Goal: Use online tool/utility: Utilize a website feature to perform a specific function

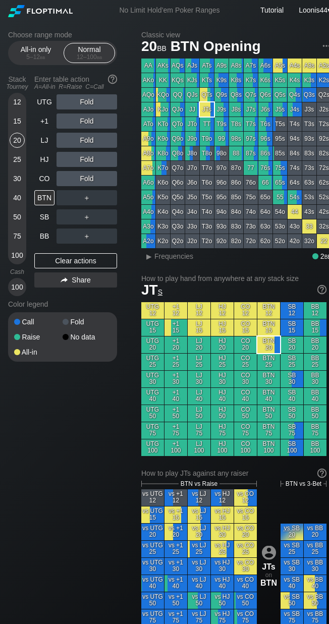
click at [20, 219] on div "50" at bounding box center [17, 216] width 15 height 15
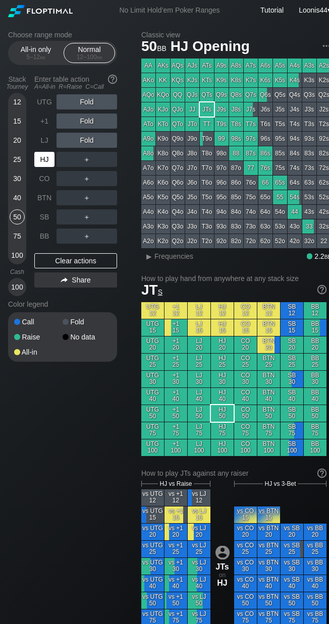
click at [45, 156] on div "HJ" at bounding box center [44, 159] width 20 height 15
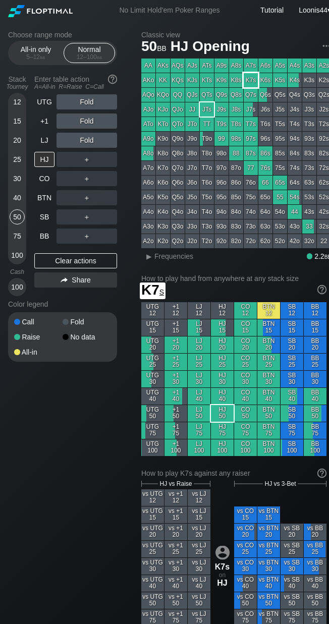
click at [246, 78] on div "K7s" at bounding box center [251, 80] width 14 height 14
click at [125, 160] on div "Choose range mode All-in only 5 – 12 bb Normal 12 – 100 bb Stack Tourney Enter …" at bounding box center [70, 203] width 125 height 344
click at [88, 162] on div "R ✕" at bounding box center [87, 159] width 20 height 15
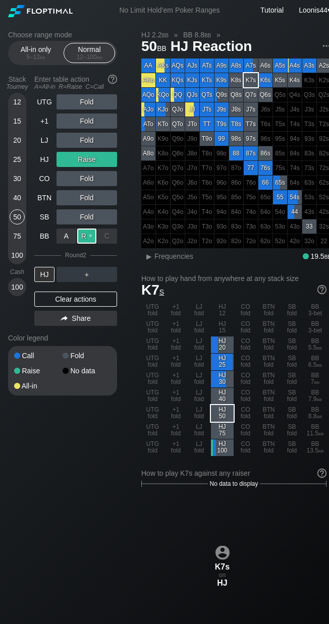
click at [83, 238] on div "R ✕" at bounding box center [87, 236] width 20 height 15
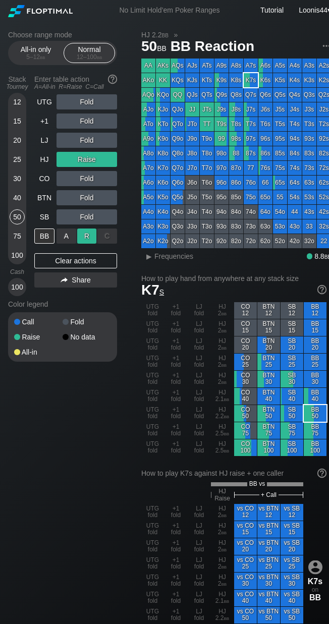
click at [83, 238] on div "R ✕" at bounding box center [87, 236] width 20 height 15
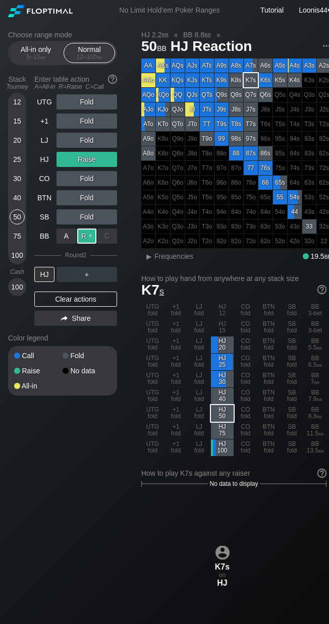
click at [83, 238] on div "R ✕" at bounding box center [87, 236] width 20 height 15
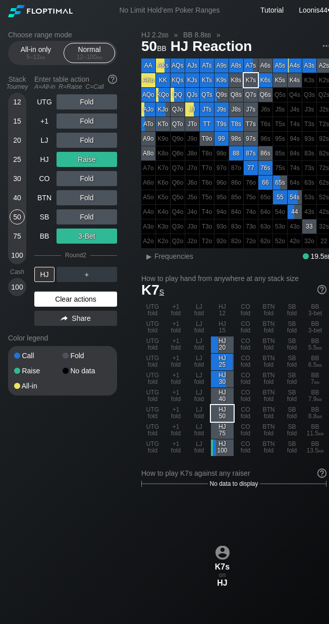
click at [63, 299] on div "Clear actions" at bounding box center [75, 299] width 83 height 15
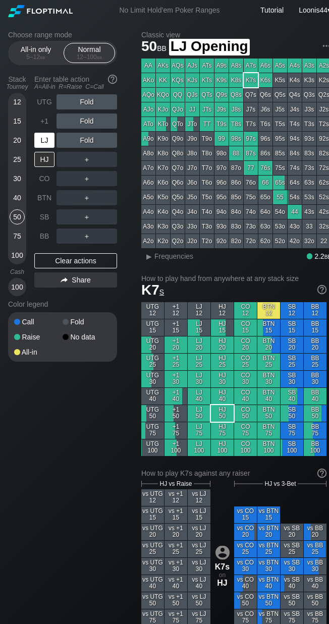
click at [47, 140] on div "LJ" at bounding box center [44, 140] width 20 height 15
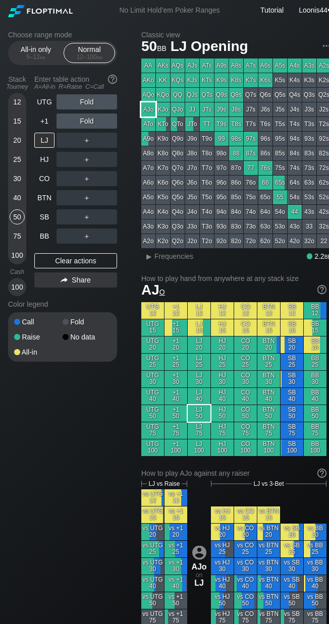
click at [151, 113] on div "AJo" at bounding box center [148, 109] width 14 height 14
click at [128, 139] on div "Choose range mode All-in only 5 – 12 bb Normal 12 – 100 bb Stack Tourney Enter …" at bounding box center [70, 203] width 125 height 344
click at [83, 137] on div "R ✕" at bounding box center [87, 140] width 20 height 15
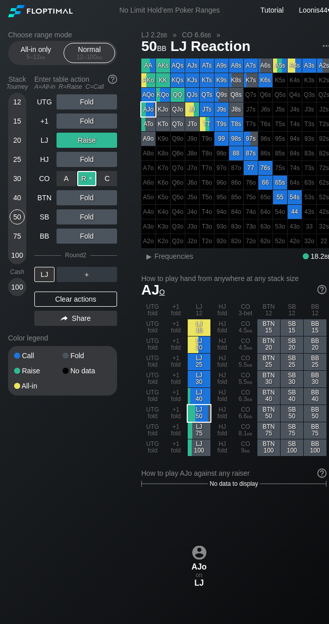
click at [92, 178] on div "R ✕" at bounding box center [87, 178] width 20 height 15
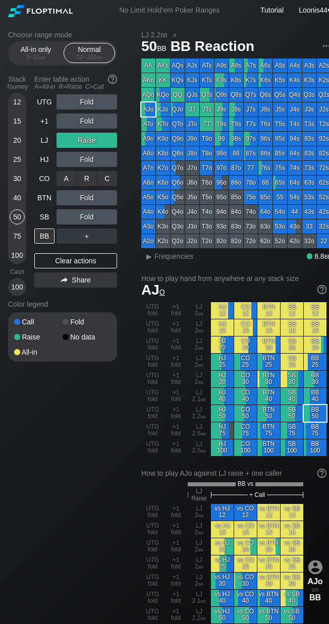
click at [85, 180] on div "R ✕" at bounding box center [87, 178] width 20 height 15
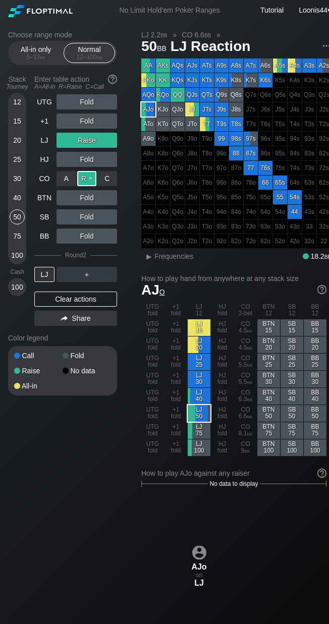
click at [90, 181] on div "R ✕" at bounding box center [87, 178] width 20 height 15
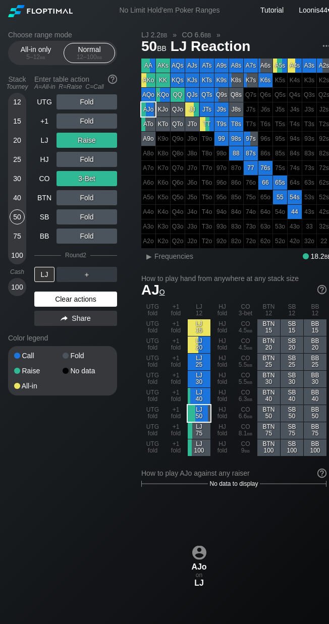
click at [58, 303] on div "Clear actions" at bounding box center [75, 299] width 83 height 15
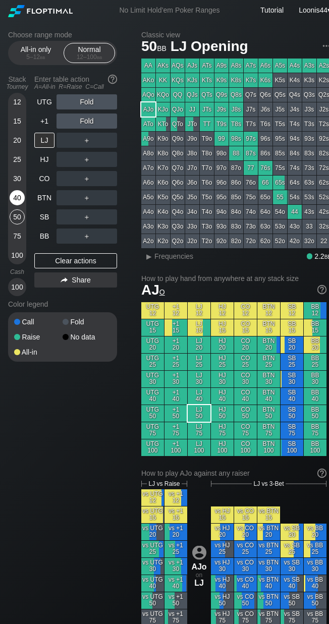
click at [16, 197] on div "40" at bounding box center [17, 197] width 15 height 15
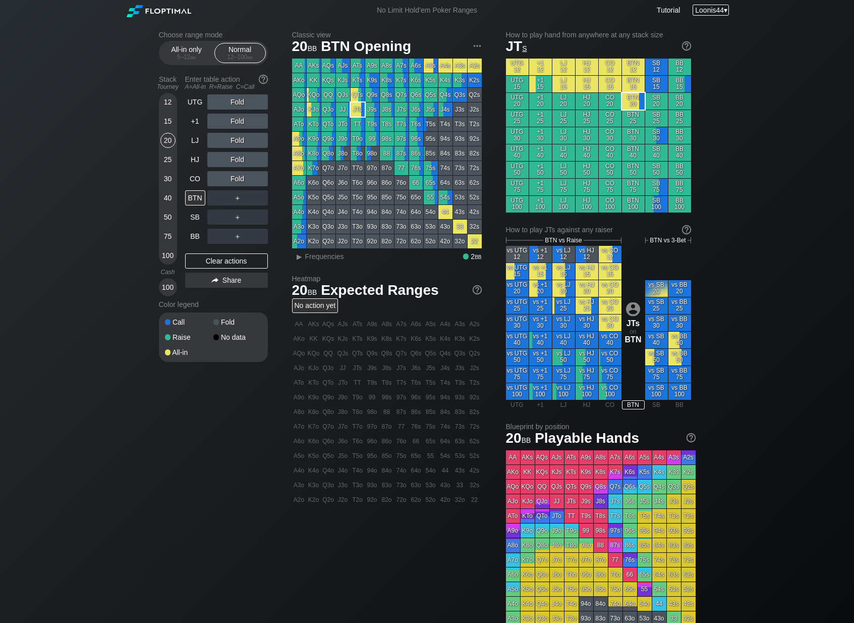
click at [708, 10] on span "Loonis44" at bounding box center [709, 10] width 29 height 8
click at [704, 24] on div "My account" at bounding box center [701, 23] width 52 height 14
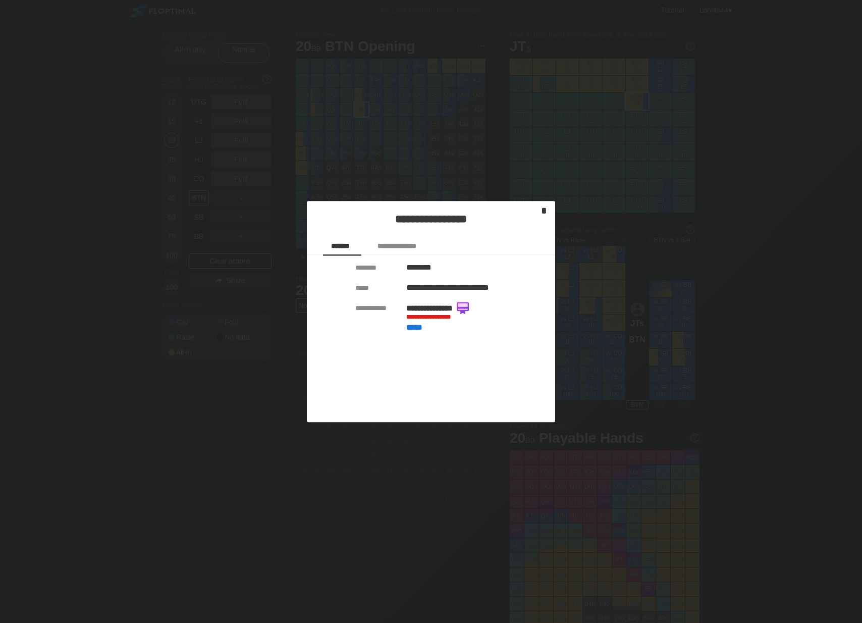
click at [546, 207] on div "*" at bounding box center [544, 211] width 14 height 12
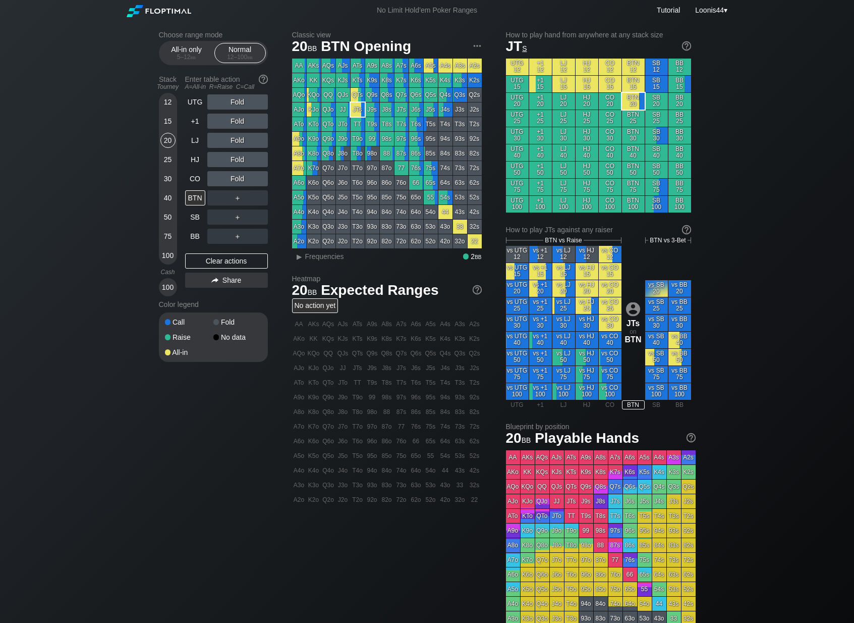
click at [167, 197] on div "40" at bounding box center [167, 197] width 15 height 15
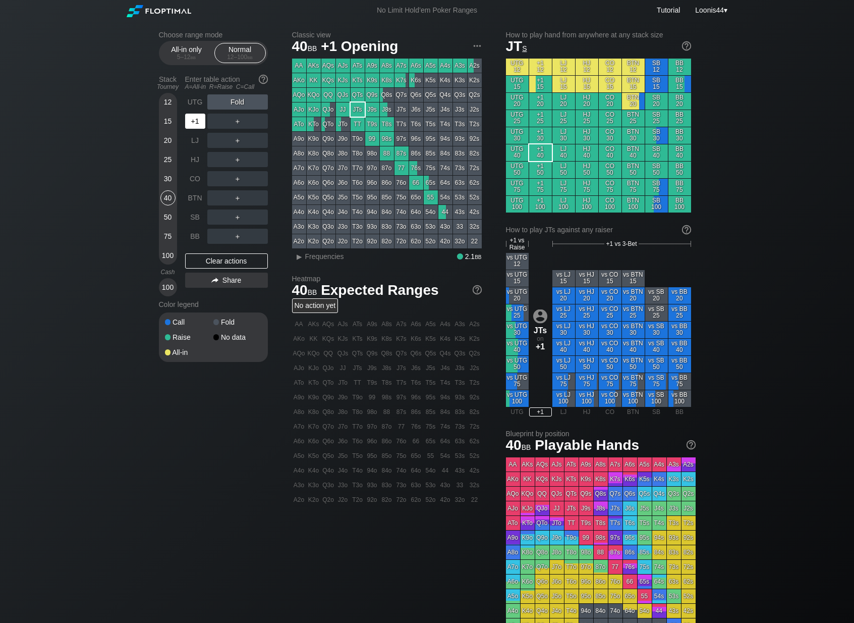
click at [187, 121] on div "+1" at bounding box center [195, 121] width 20 height 15
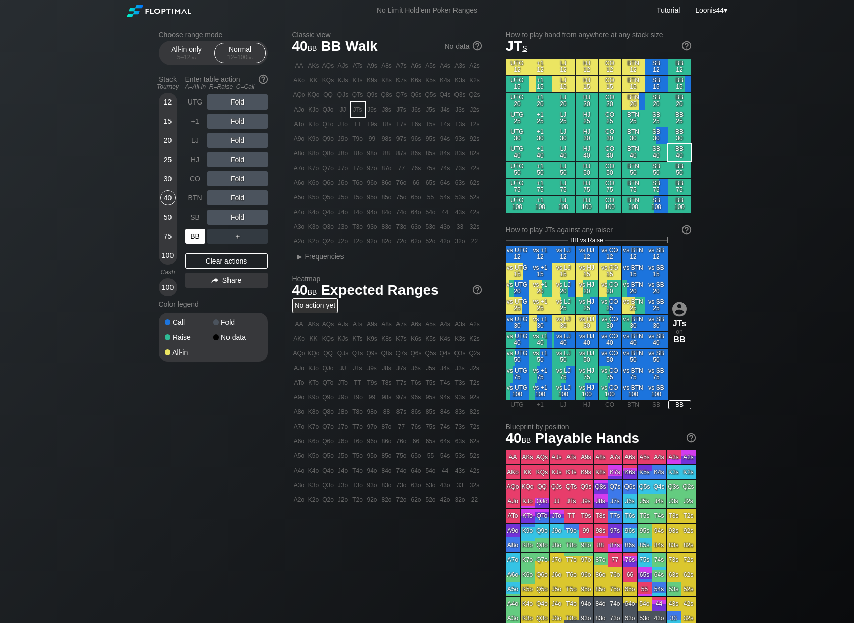
click at [191, 236] on div "BB" at bounding box center [195, 236] width 20 height 15
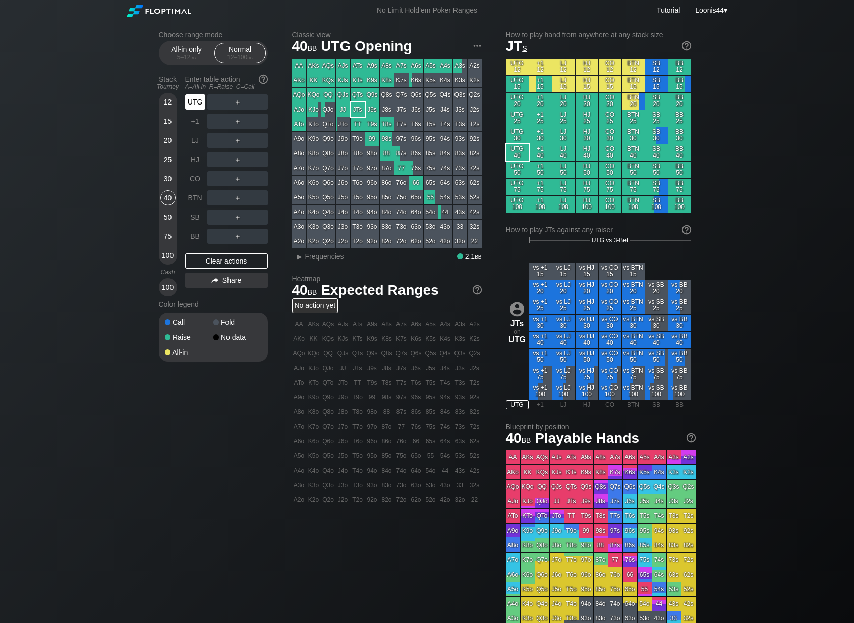
click at [198, 104] on div "UTG" at bounding box center [195, 101] width 20 height 15
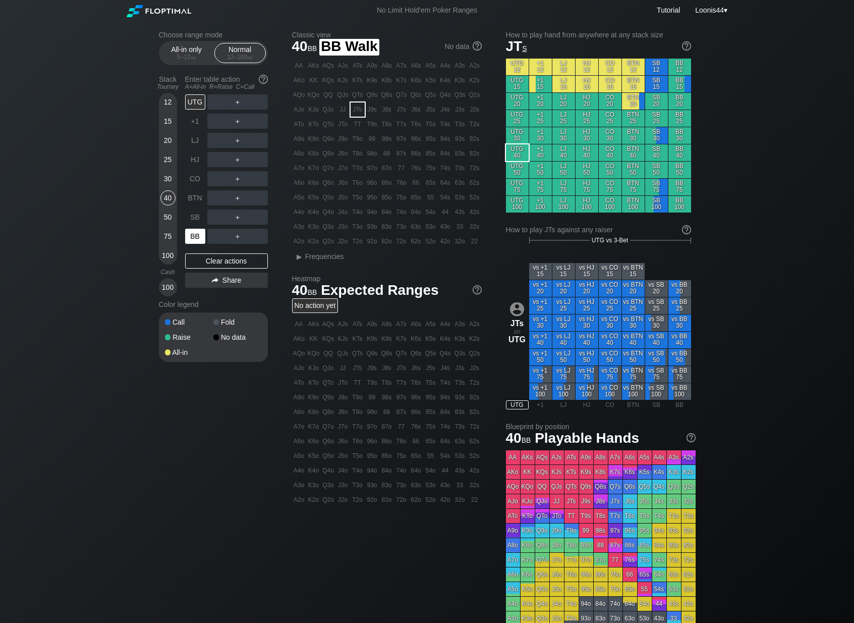
click at [198, 233] on div "BB" at bounding box center [195, 236] width 20 height 15
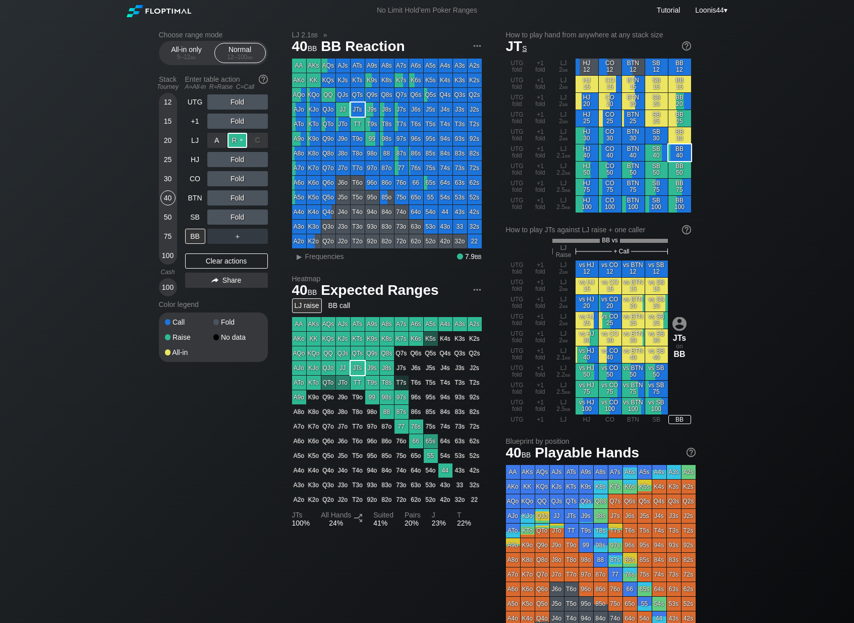
click at [229, 137] on div "R ✕" at bounding box center [238, 140] width 20 height 15
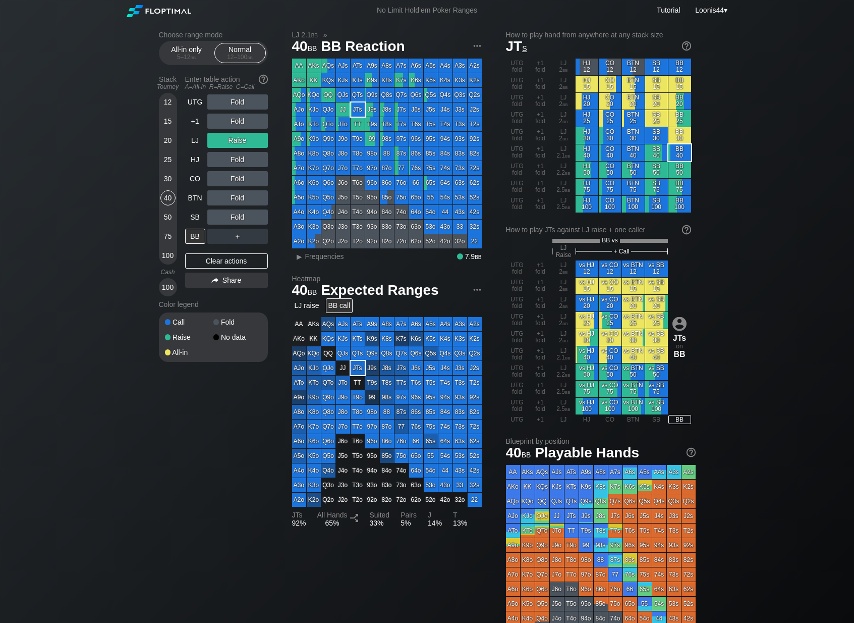
click at [345, 309] on div "BB call" at bounding box center [339, 305] width 27 height 15
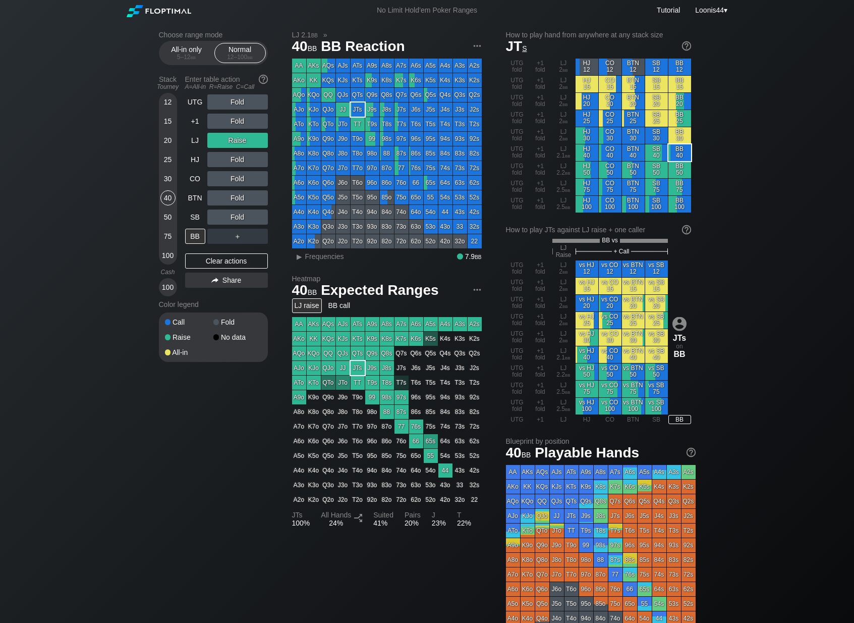
click at [300, 302] on div "LJ raise" at bounding box center [307, 305] width 30 height 15
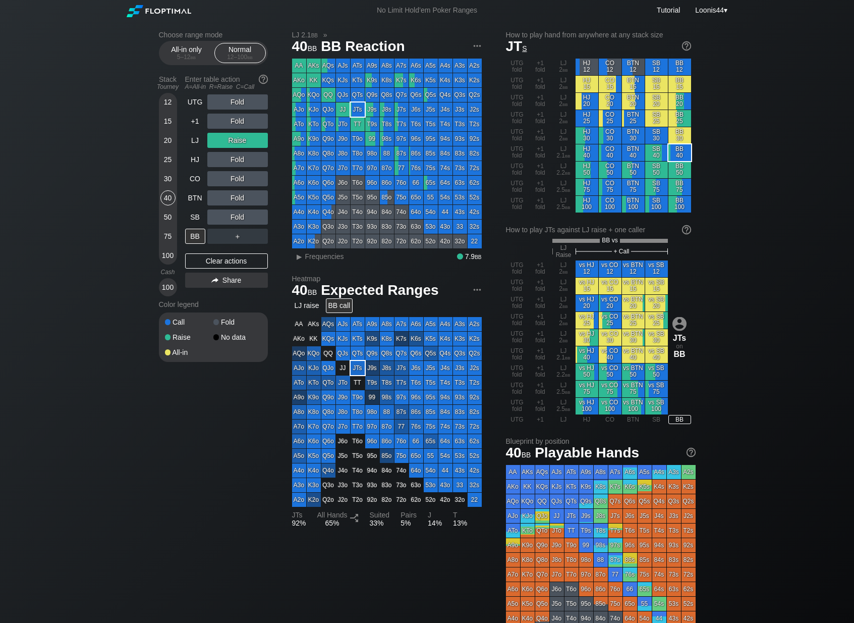
click at [345, 307] on div "BB call" at bounding box center [339, 305] width 27 height 15
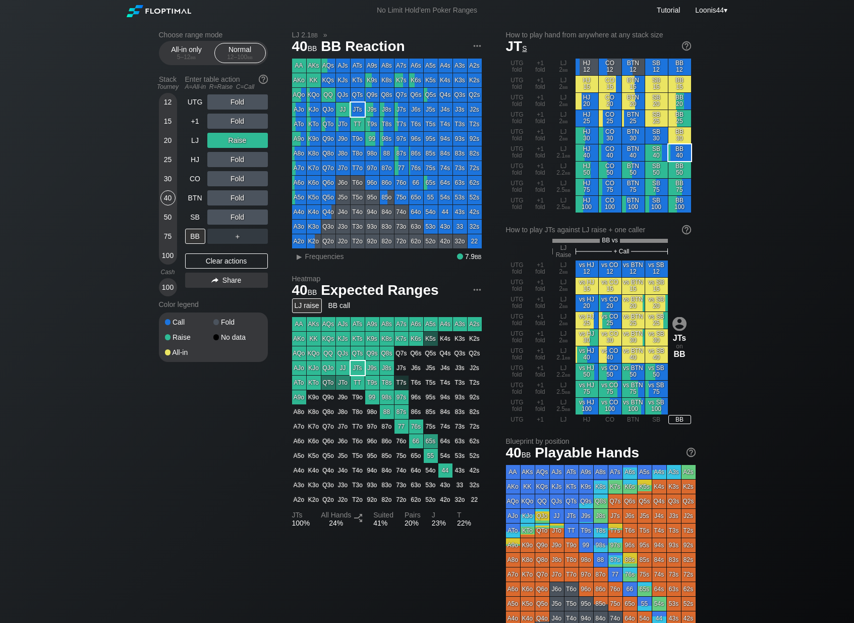
click at [305, 305] on div "LJ raise" at bounding box center [307, 305] width 30 height 15
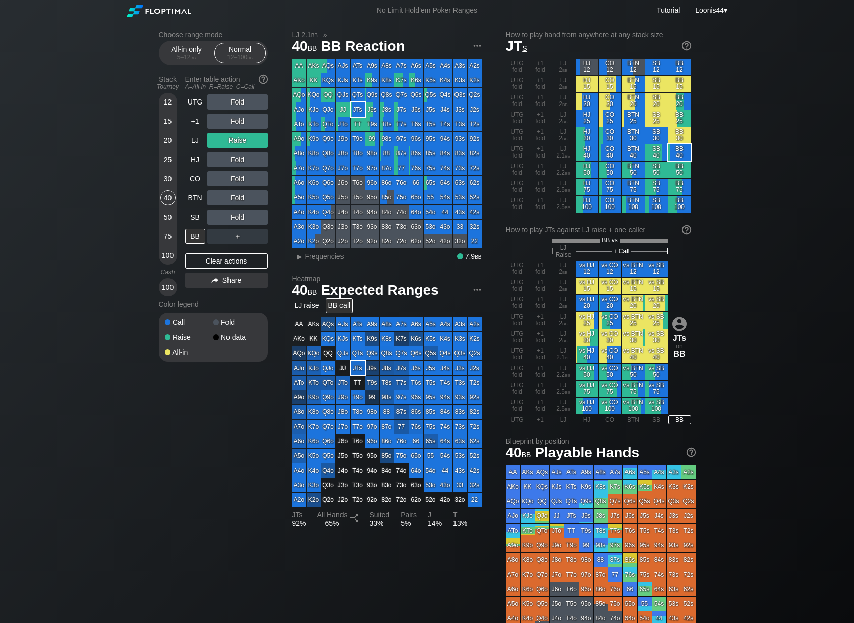
click at [338, 304] on div "BB call" at bounding box center [339, 305] width 27 height 15
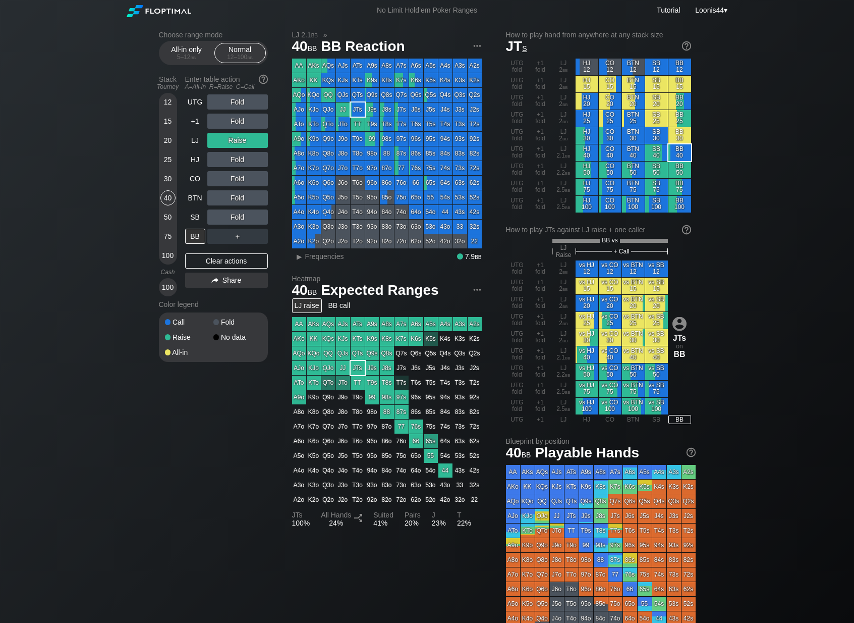
click at [316, 305] on div "LJ raise" at bounding box center [307, 305] width 30 height 15
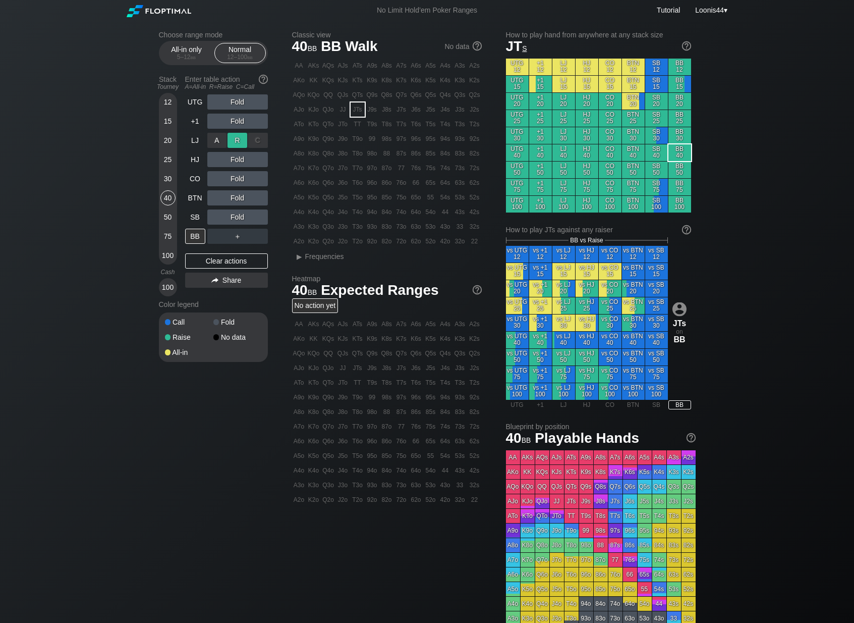
click at [235, 139] on div "R ✕" at bounding box center [238, 140] width 20 height 15
click at [239, 216] on div "A ✕ R ✕ C ✕ Fold" at bounding box center [237, 216] width 61 height 15
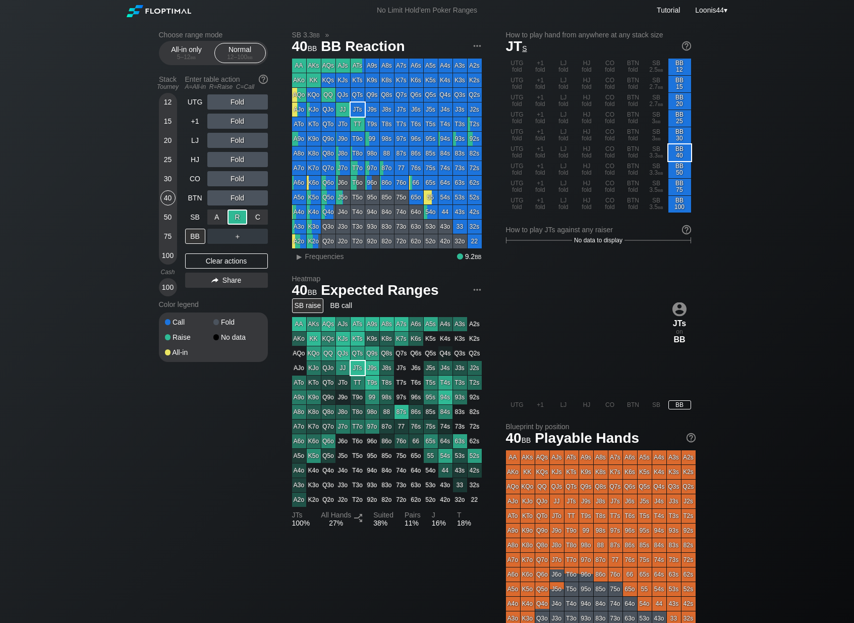
click at [239, 216] on div "R ✕" at bounding box center [238, 216] width 20 height 15
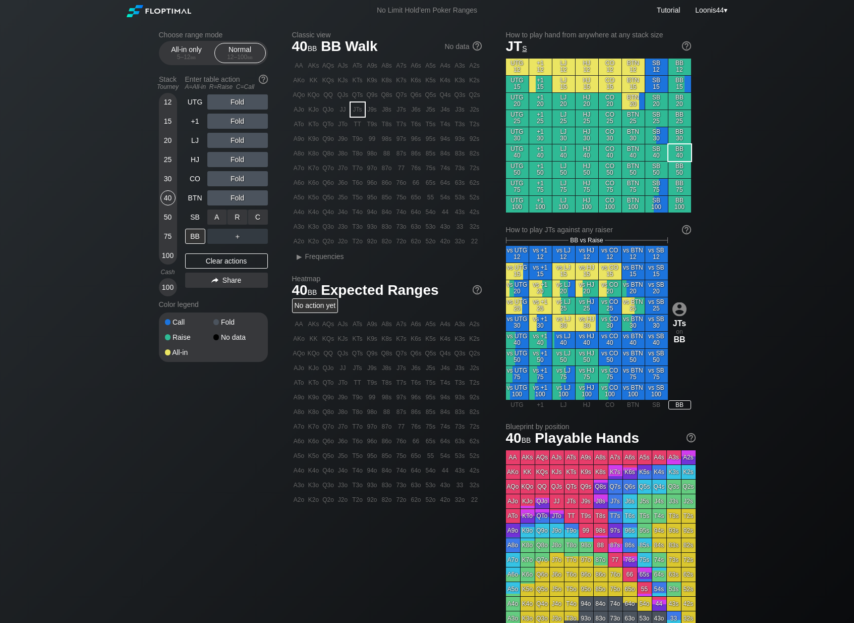
click at [239, 216] on div "R ✕" at bounding box center [238, 216] width 20 height 15
click at [237, 198] on div "Fold" at bounding box center [237, 197] width 61 height 15
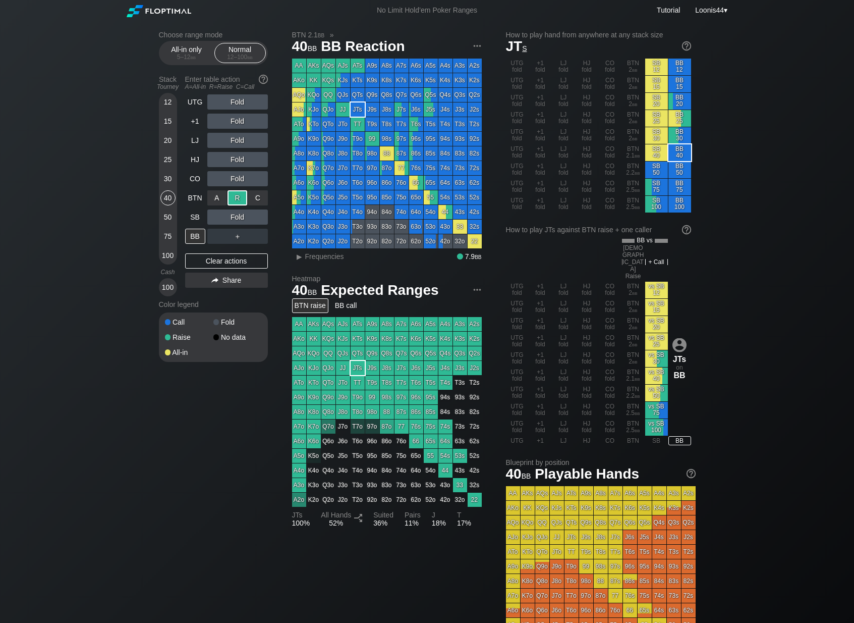
click at [237, 198] on div "R ✕" at bounding box center [238, 197] width 20 height 15
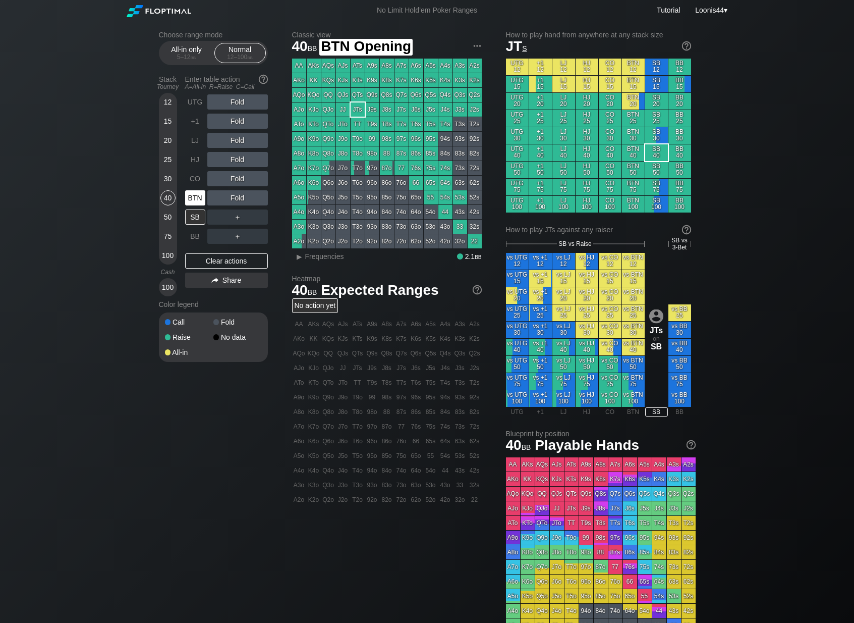
drag, startPoint x: 191, startPoint y: 217, endPoint x: 192, endPoint y: 201, distance: 16.2
click at [193, 203] on div "UTG Fold +1 Fold LJ Fold HJ Fold CO Fold BTN Fold SB ＋ BB ＋" at bounding box center [226, 168] width 83 height 149
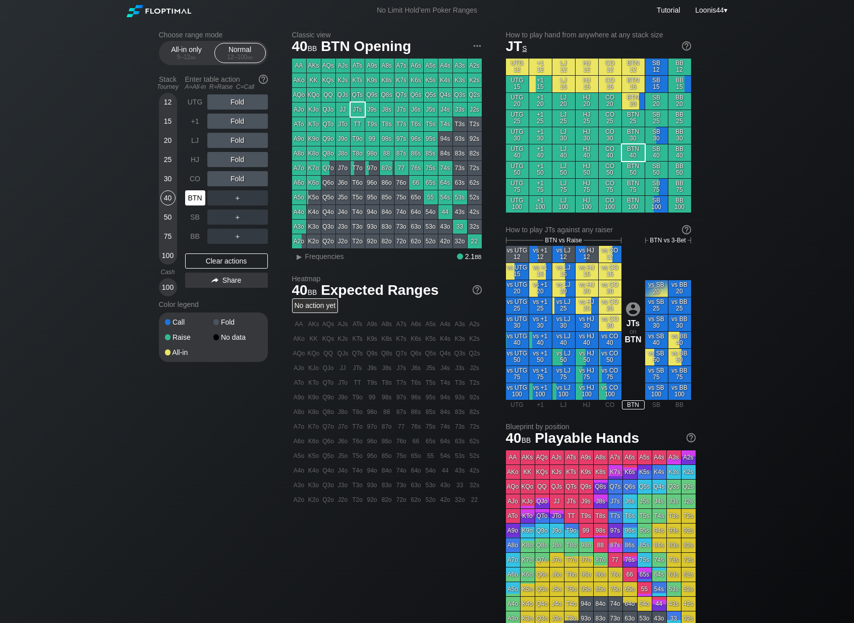
click at [192, 198] on div "BTN" at bounding box center [195, 197] width 20 height 15
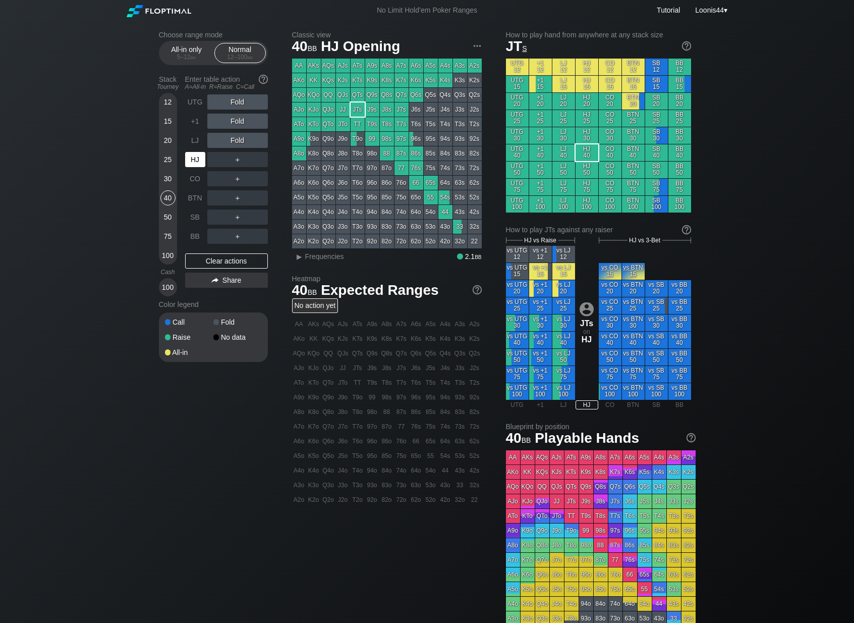
click at [199, 162] on div "HJ" at bounding box center [195, 159] width 20 height 15
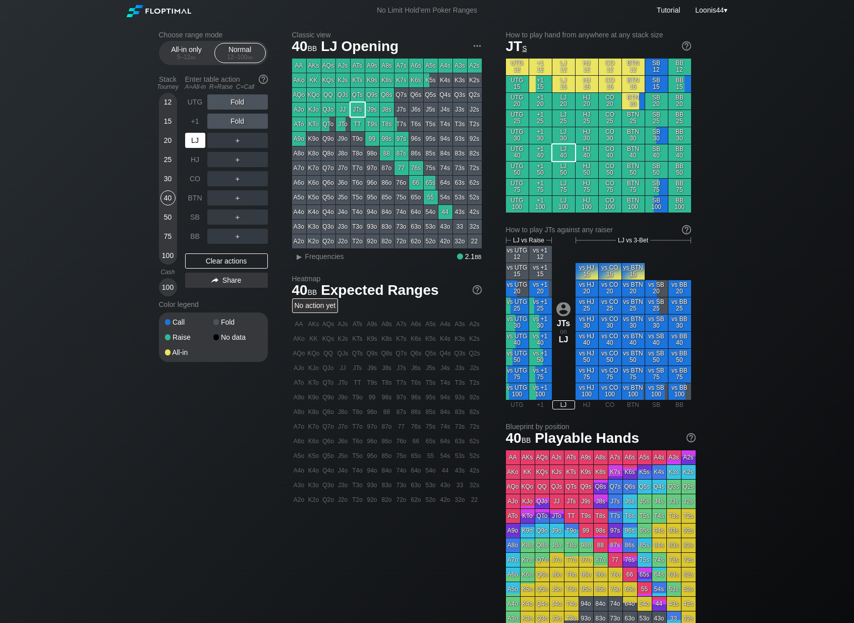
click at [191, 141] on div "LJ" at bounding box center [195, 140] width 20 height 15
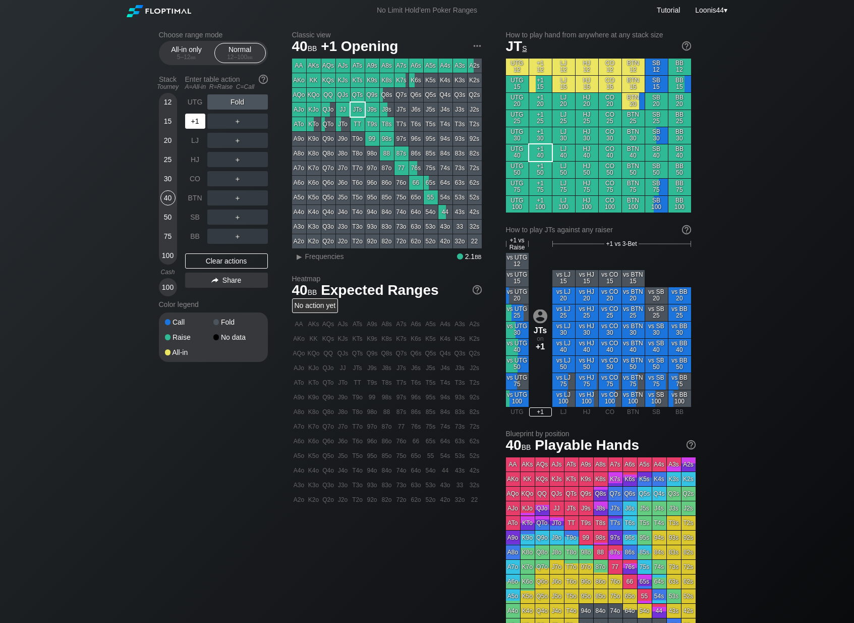
click at [192, 117] on div "+1" at bounding box center [195, 121] width 20 height 15
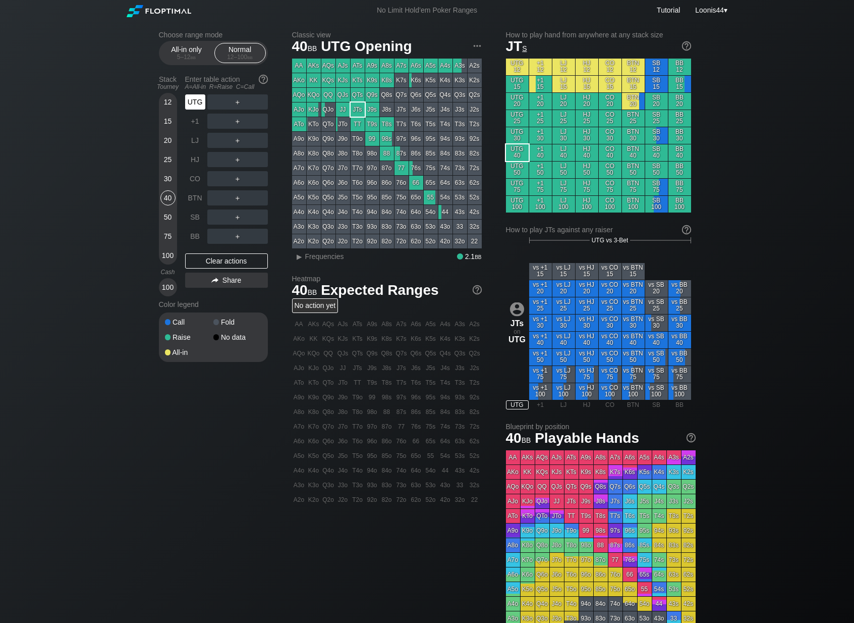
click at [195, 102] on div "UTG" at bounding box center [195, 101] width 20 height 15
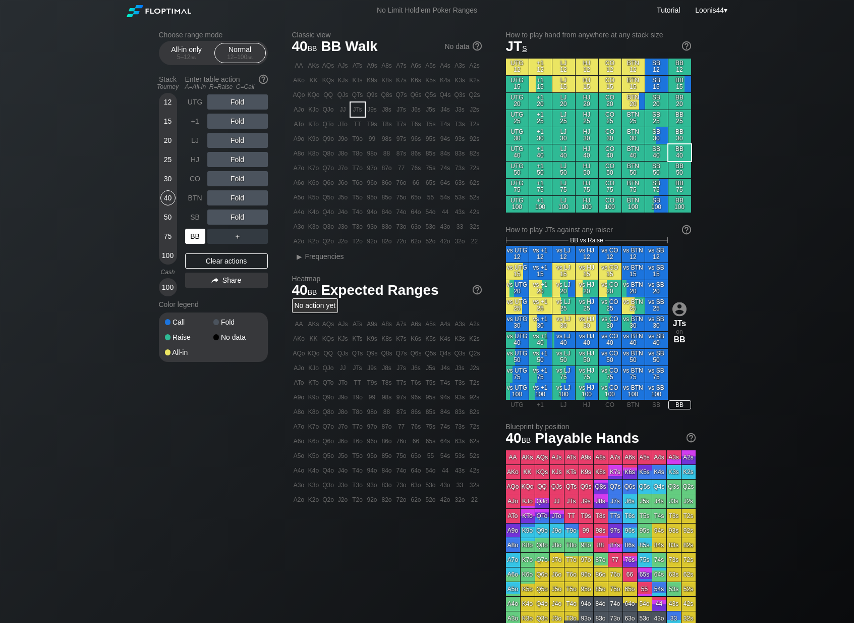
click at [203, 235] on div "BB" at bounding box center [195, 236] width 20 height 15
click at [312, 195] on div "K5o" at bounding box center [314, 197] width 14 height 14
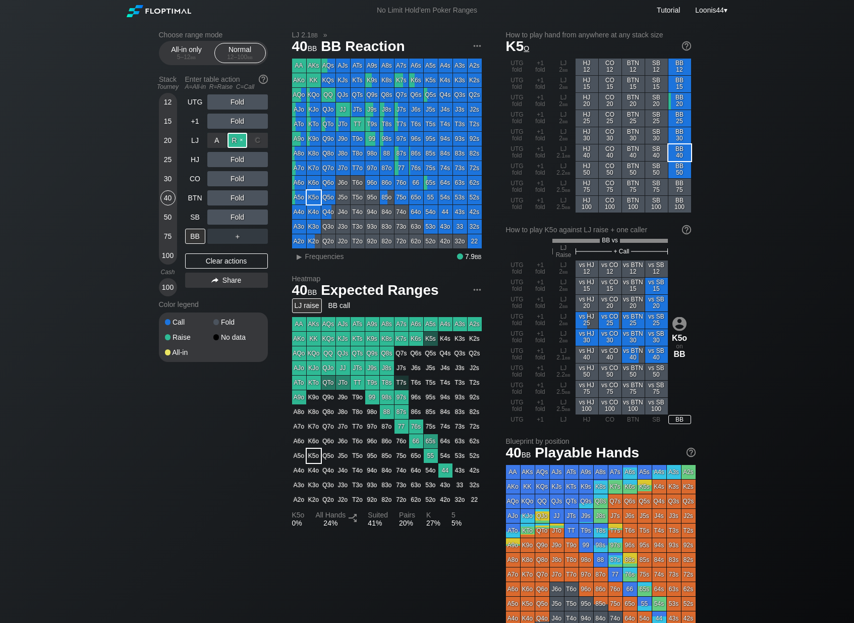
click at [237, 141] on div "R ✕" at bounding box center [238, 140] width 20 height 15
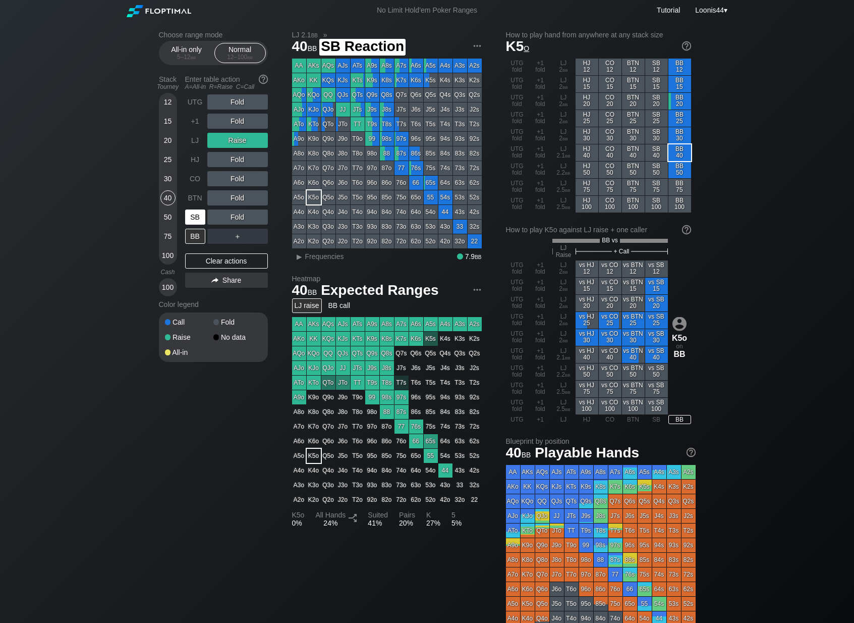
click at [201, 217] on div "SB" at bounding box center [195, 216] width 20 height 15
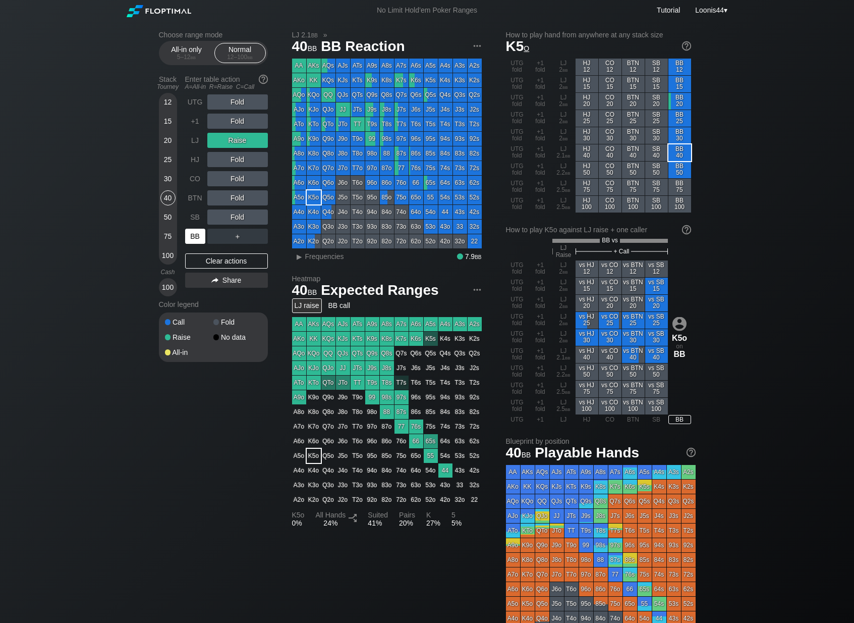
click at [202, 233] on div "BB" at bounding box center [195, 236] width 20 height 15
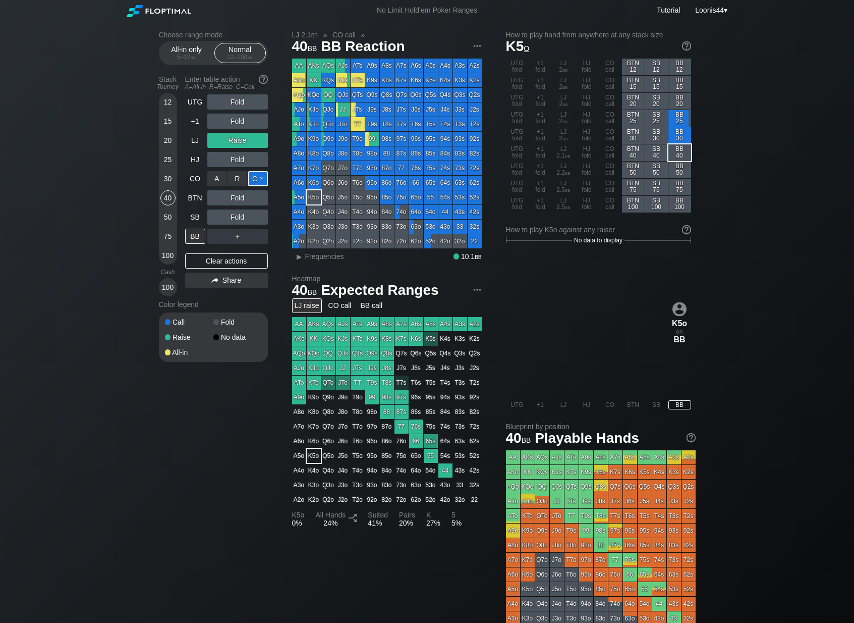
click at [252, 176] on div "C ✕" at bounding box center [258, 178] width 20 height 15
click at [235, 261] on div "Clear actions" at bounding box center [226, 260] width 83 height 15
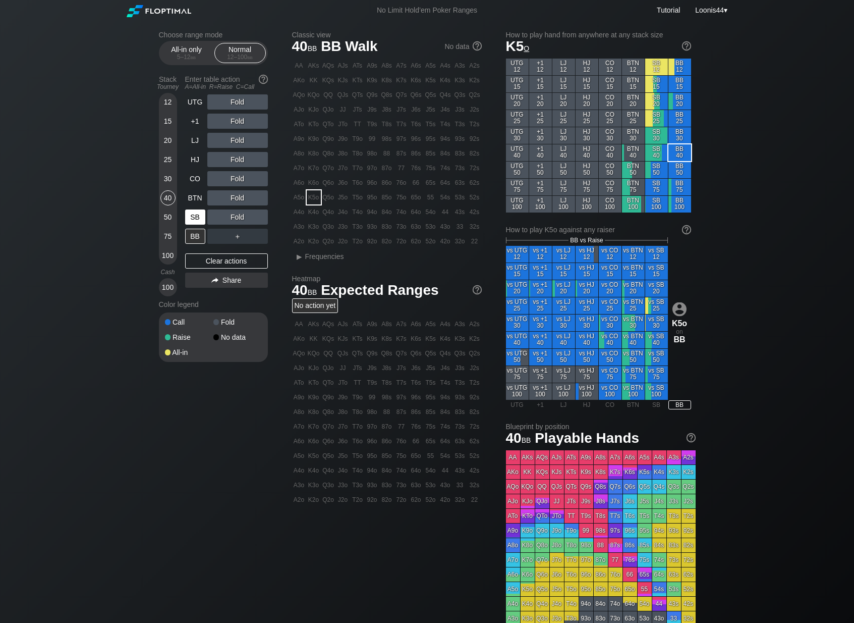
click at [196, 218] on div "SB" at bounding box center [195, 216] width 20 height 15
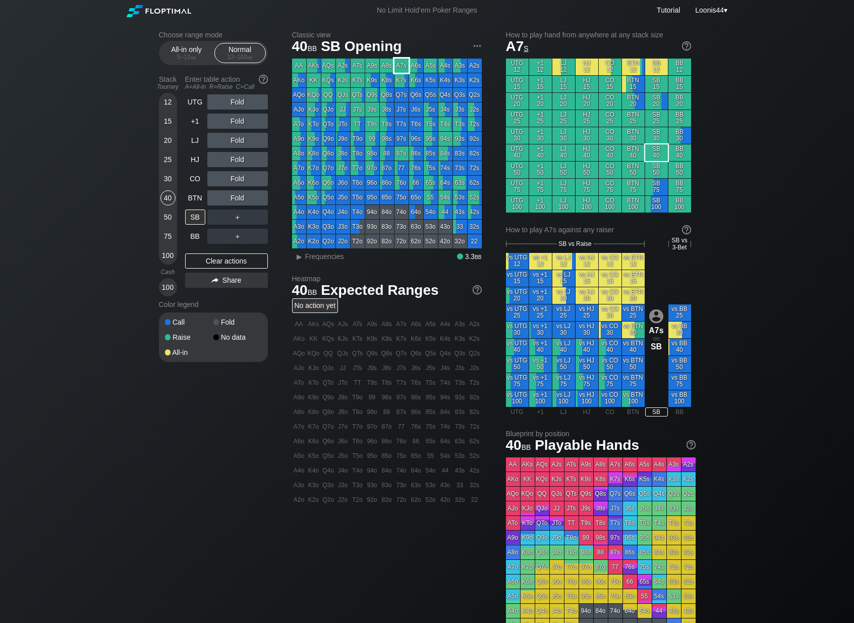
click at [399, 65] on div "A7s" at bounding box center [402, 66] width 14 height 14
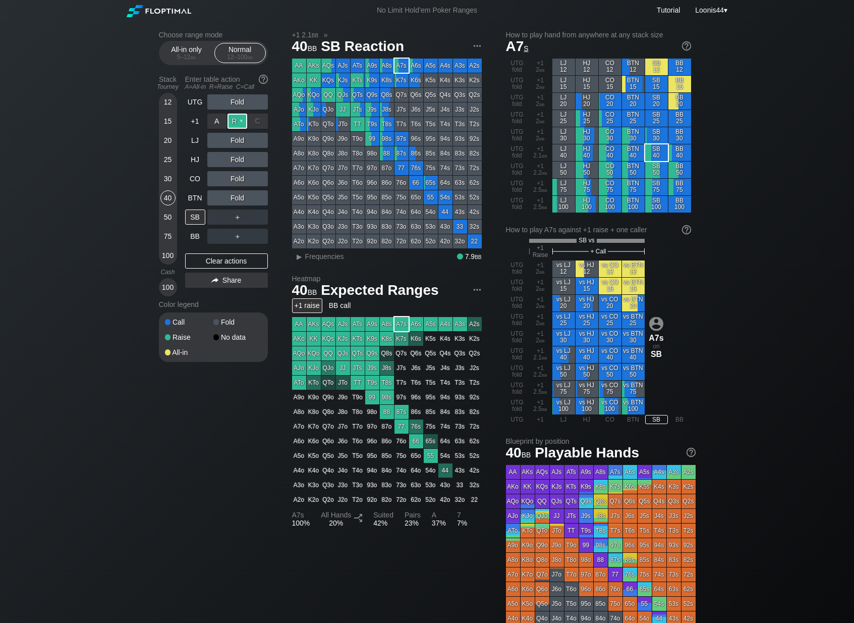
click at [237, 122] on div "R ✕" at bounding box center [238, 121] width 20 height 15
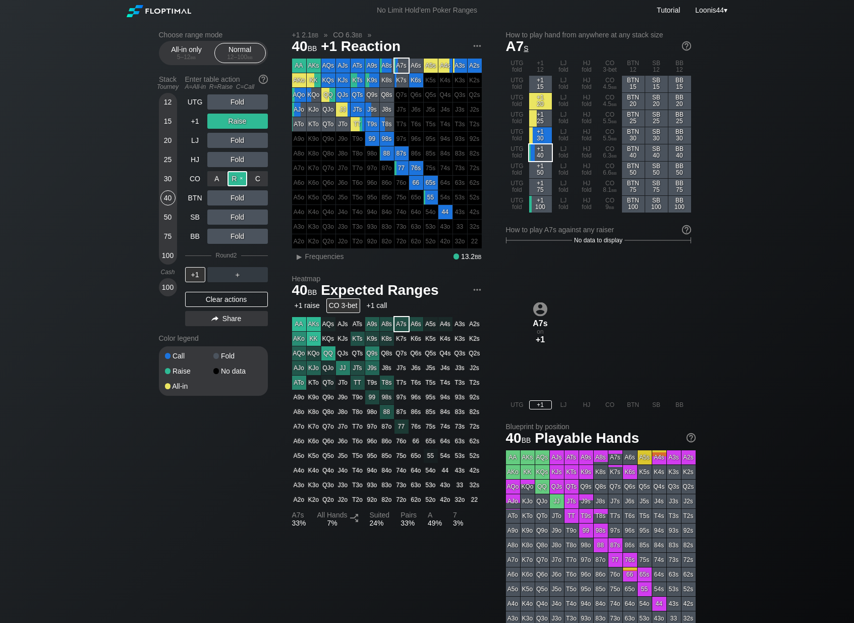
click at [235, 182] on div "R ✕" at bounding box center [238, 178] width 20 height 15
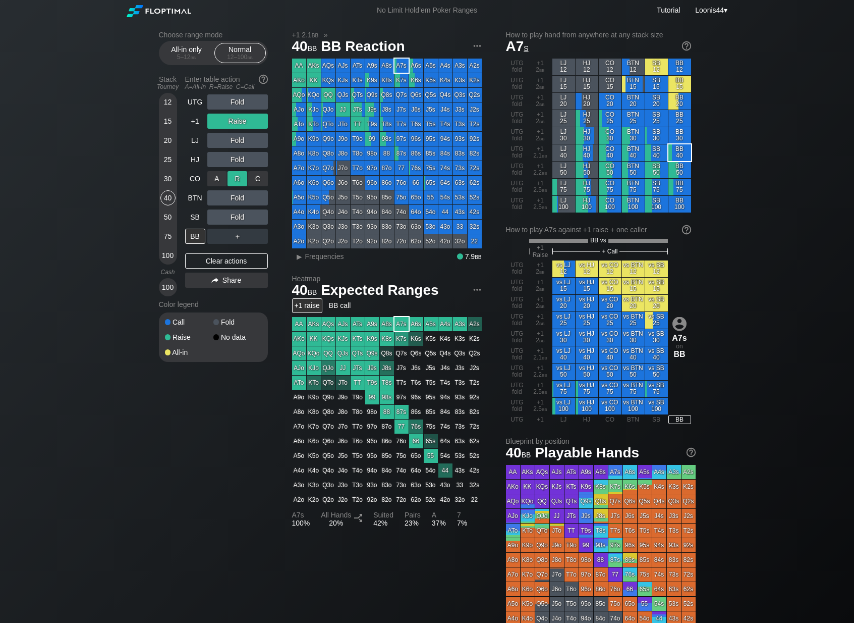
click at [235, 182] on div "R ✕" at bounding box center [238, 178] width 20 height 15
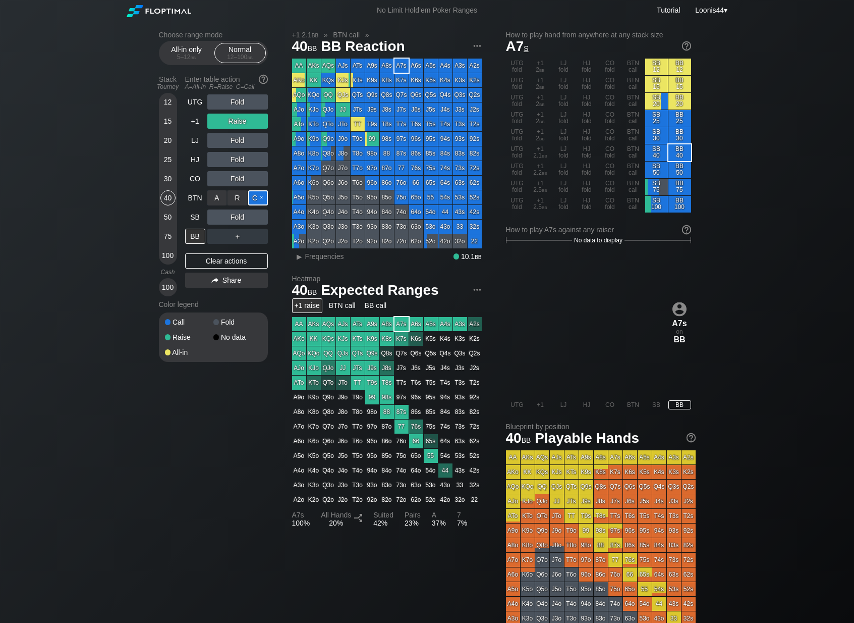
click at [257, 195] on div "C ✕" at bounding box center [258, 197] width 20 height 15
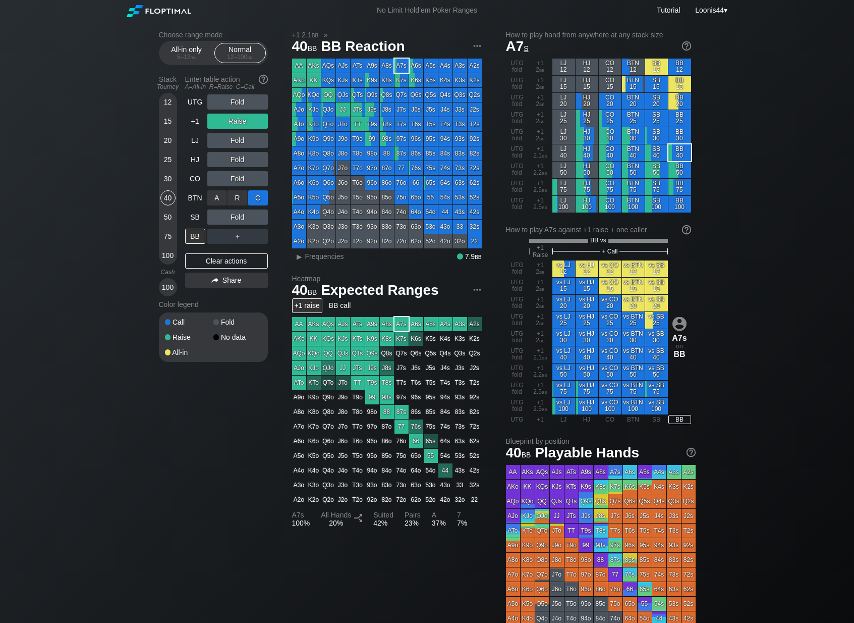
click at [257, 195] on div "C ✕" at bounding box center [258, 197] width 20 height 15
click at [278, 215] on div "Choose range mode All-in only 5 – 12 bb Normal 12 – 100 bb Stack Tourney Enter …" at bounding box center [221, 203] width 125 height 344
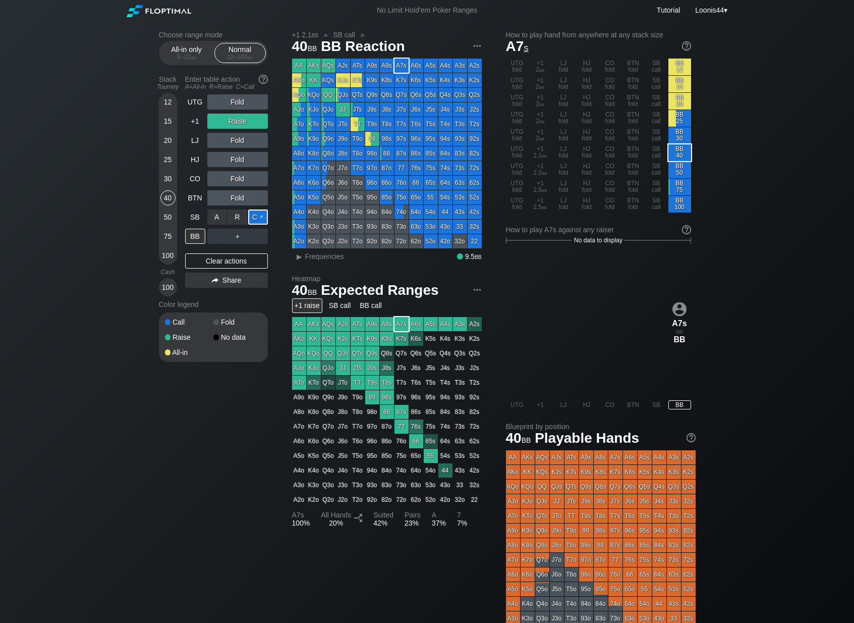
click at [267, 219] on div "C ✕" at bounding box center [258, 216] width 20 height 15
click at [168, 212] on div "50" at bounding box center [167, 216] width 15 height 15
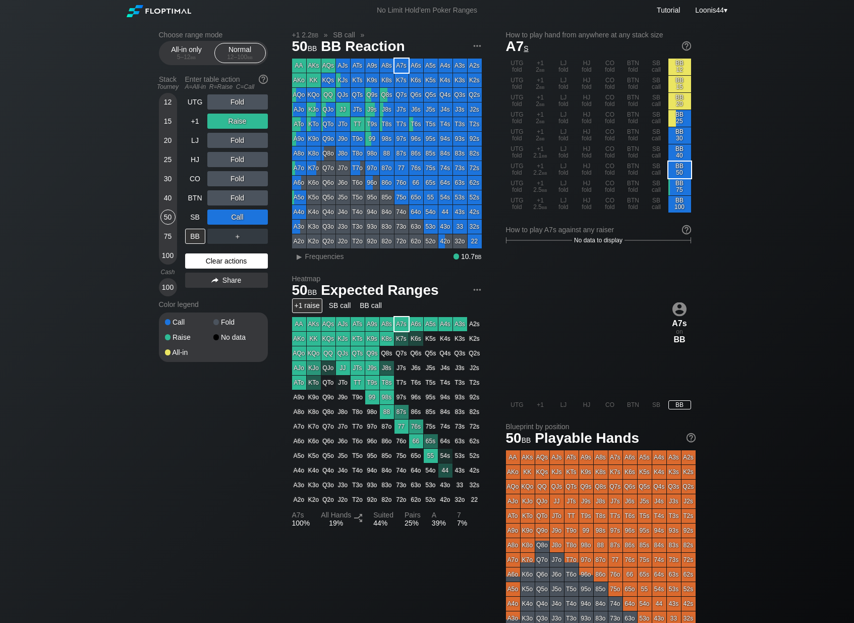
click at [224, 264] on div "Clear actions" at bounding box center [226, 260] width 83 height 15
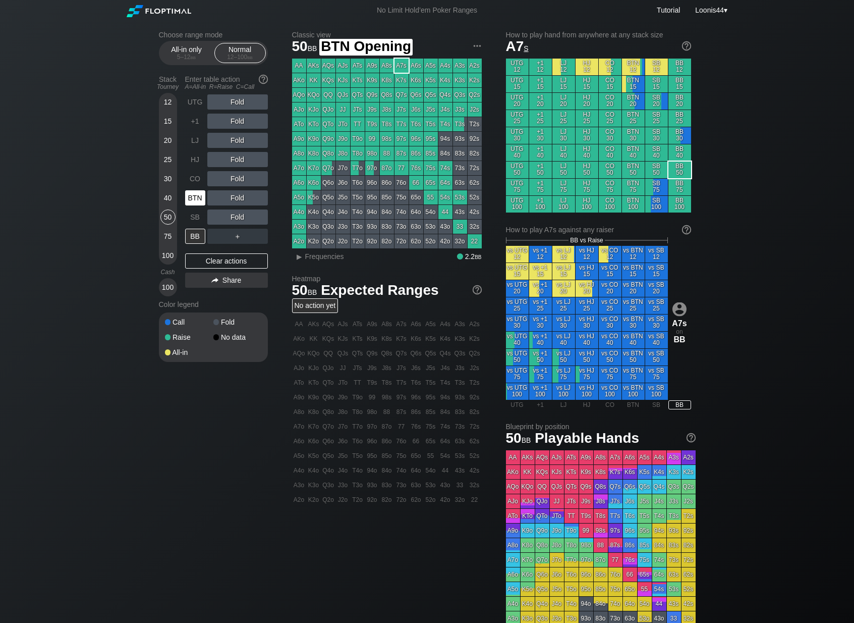
click at [195, 199] on div "BTN" at bounding box center [195, 197] width 20 height 15
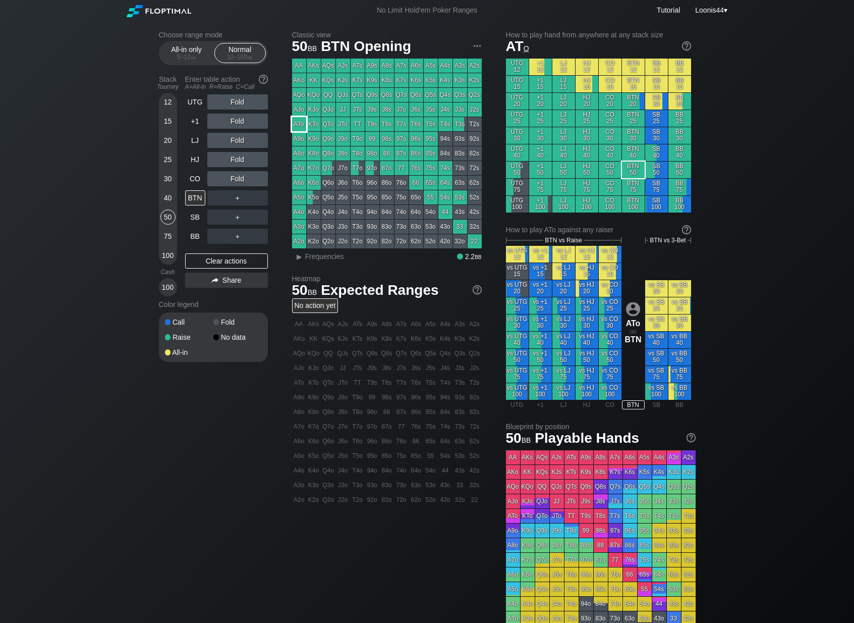
click at [301, 127] on div "ATo" at bounding box center [299, 124] width 14 height 14
drag, startPoint x: 279, startPoint y: 139, endPoint x: 272, endPoint y: 139, distance: 7.1
click at [279, 139] on div "Choose range mode All-in only 5 – 12 bb Normal 12 – 100 bb Stack Tourney Enter …" at bounding box center [221, 203] width 125 height 344
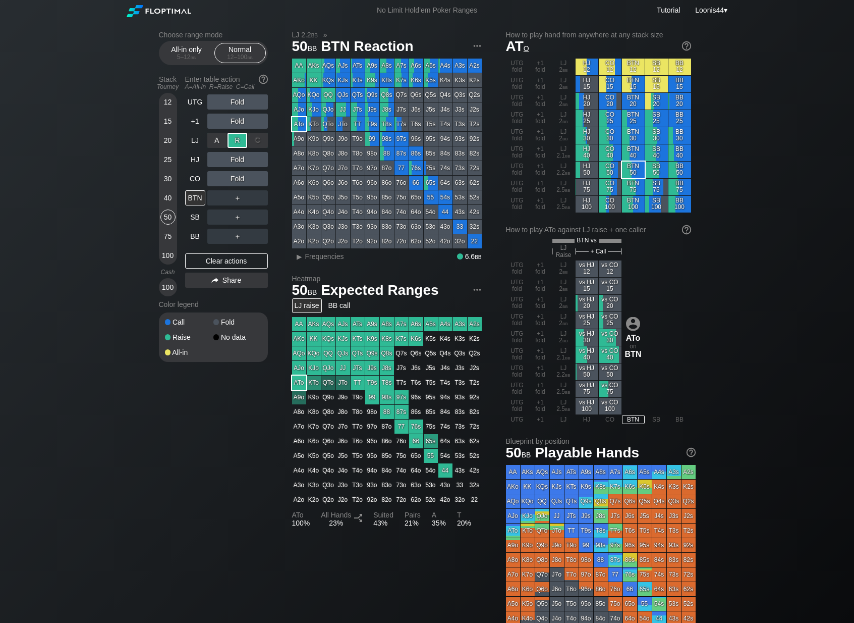
click at [242, 143] on div "R ✕" at bounding box center [238, 140] width 20 height 15
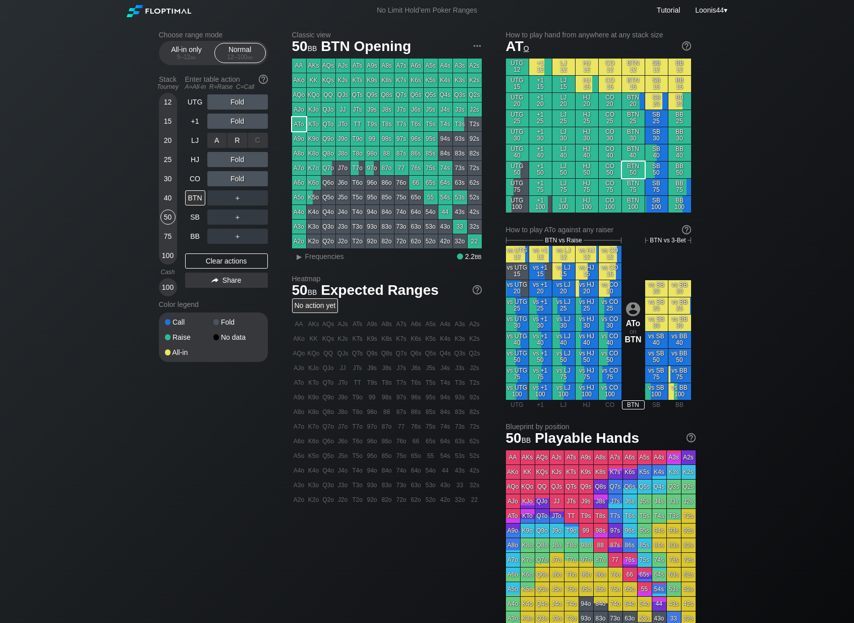
click at [238, 138] on div "R ✕" at bounding box center [238, 140] width 20 height 15
click at [236, 179] on div "R ✕" at bounding box center [238, 178] width 20 height 15
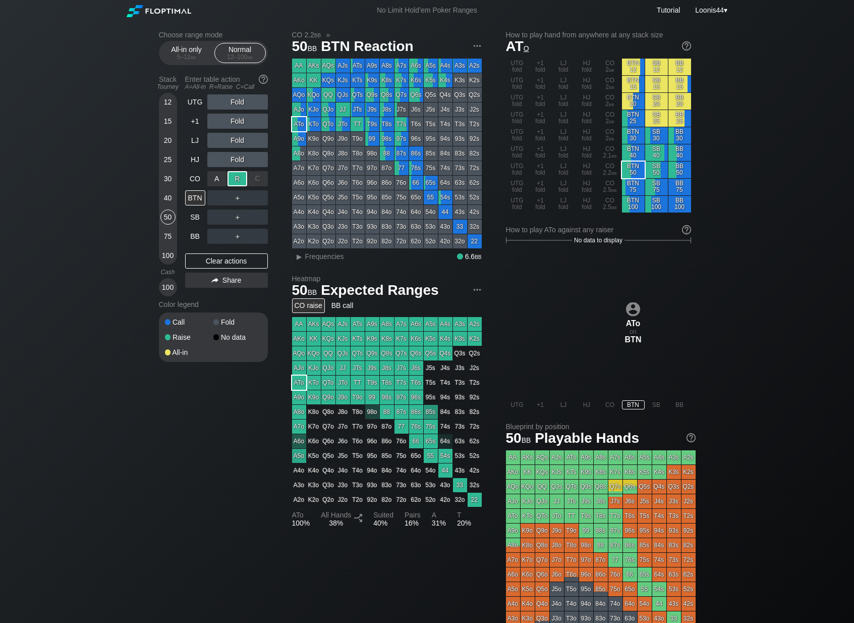
click at [236, 179] on div "R ✕" at bounding box center [238, 178] width 20 height 15
click at [239, 181] on div "R ✕" at bounding box center [238, 178] width 20 height 15
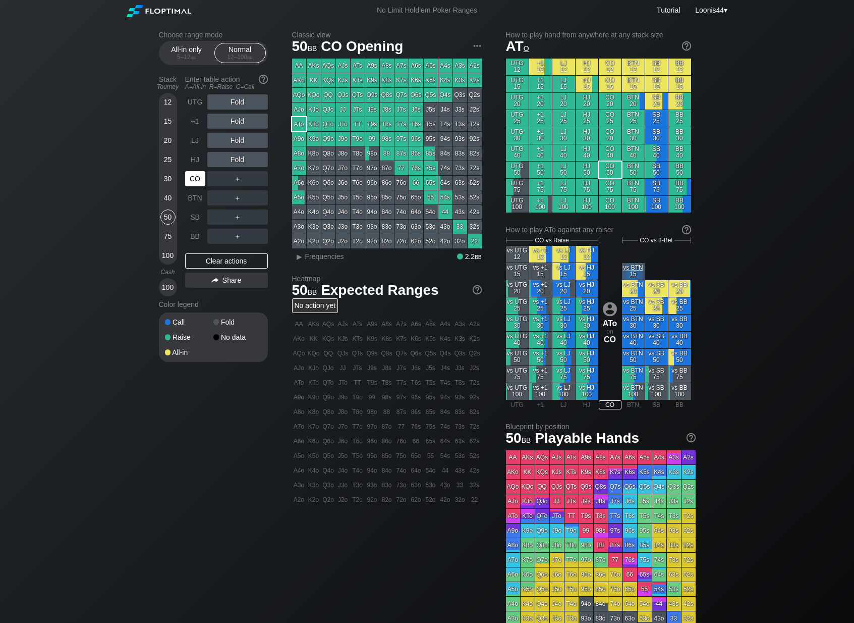
click at [197, 177] on div "CO" at bounding box center [195, 178] width 20 height 15
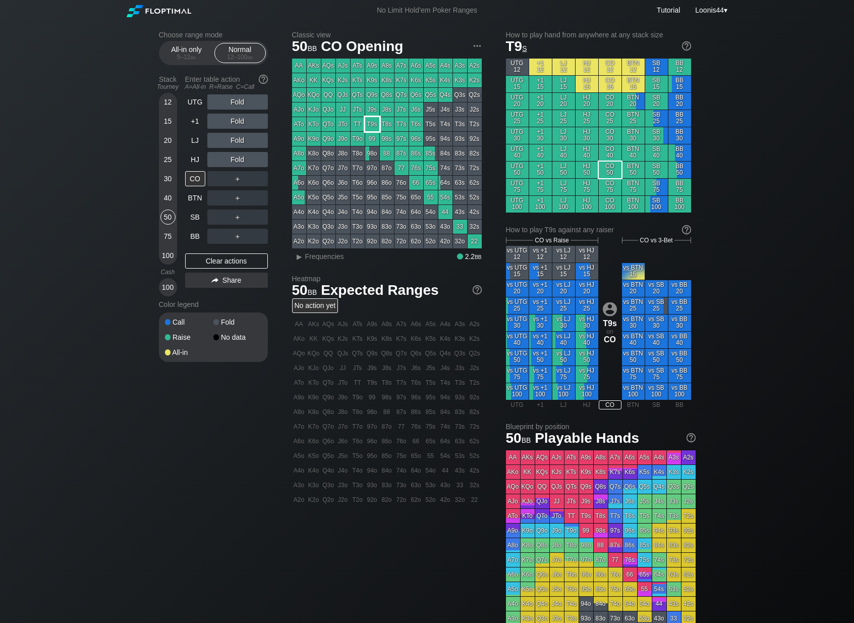
click at [373, 124] on div "T9s" at bounding box center [372, 124] width 14 height 14
click at [283, 182] on div "Choose range mode All-in only 5 – 12 bb Normal 12 – 100 bb Stack Tourney Enter …" at bounding box center [221, 203] width 125 height 344
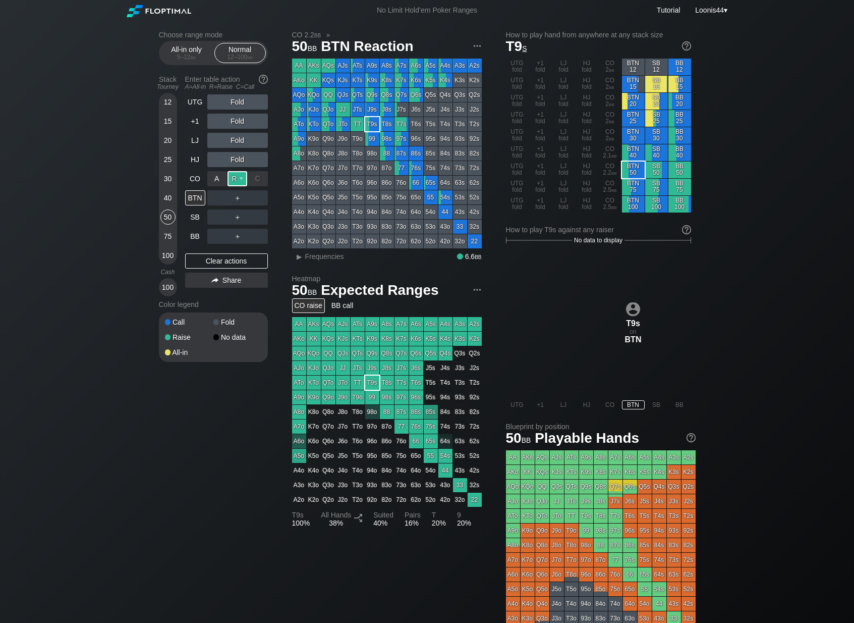
click at [237, 179] on div "R ✕" at bounding box center [238, 178] width 20 height 15
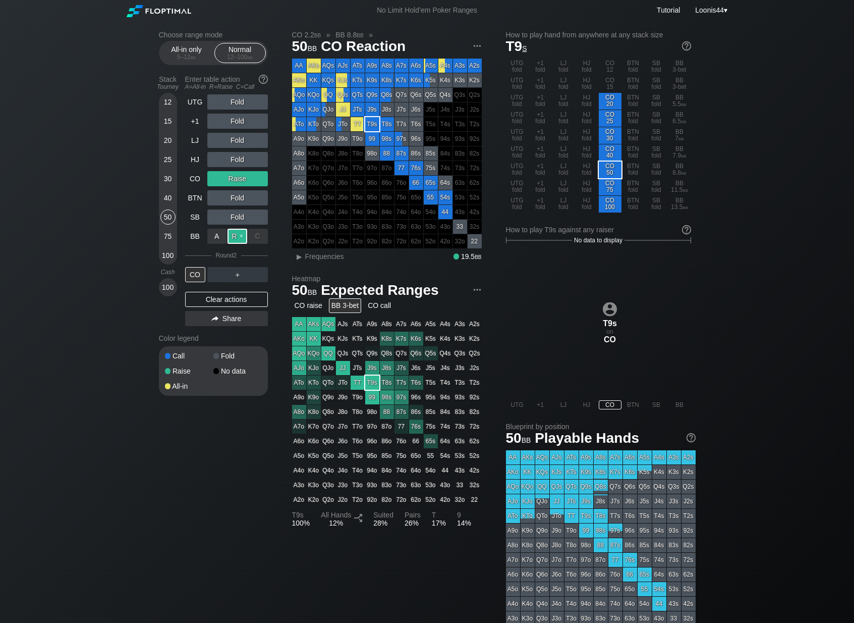
click at [234, 233] on div "R ✕" at bounding box center [238, 236] width 20 height 15
click at [217, 300] on div "Clear actions" at bounding box center [226, 299] width 83 height 15
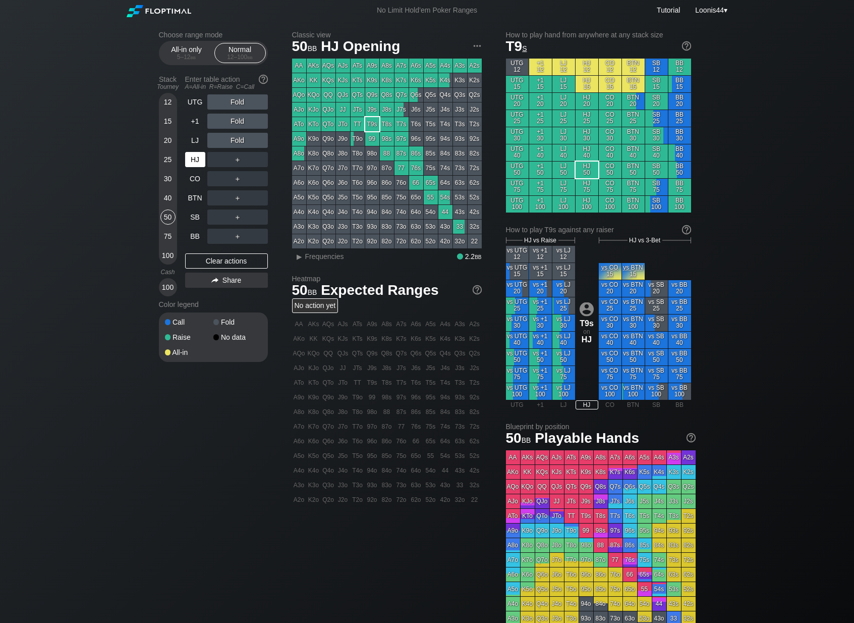
click at [196, 154] on div "HJ" at bounding box center [195, 159] width 20 height 15
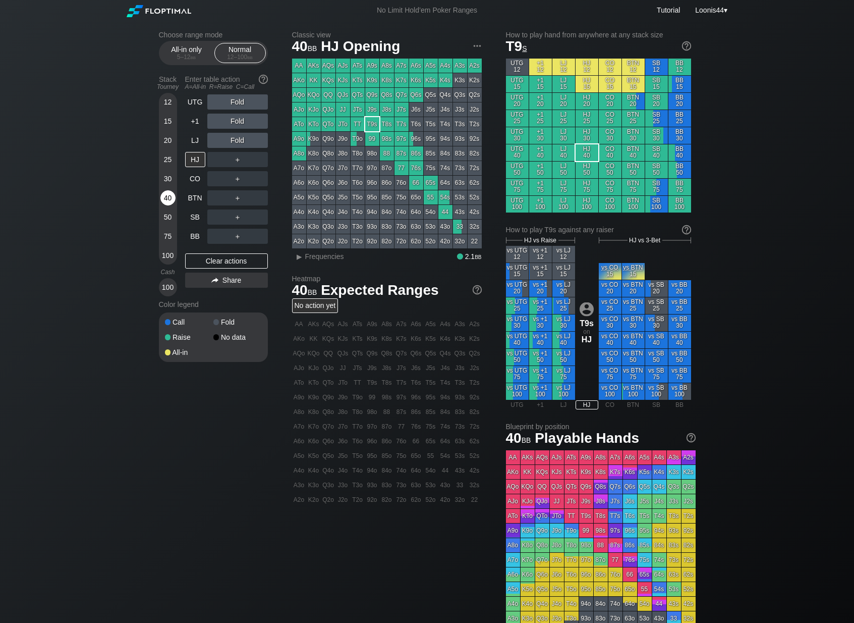
click at [171, 195] on div "40" at bounding box center [167, 197] width 15 height 15
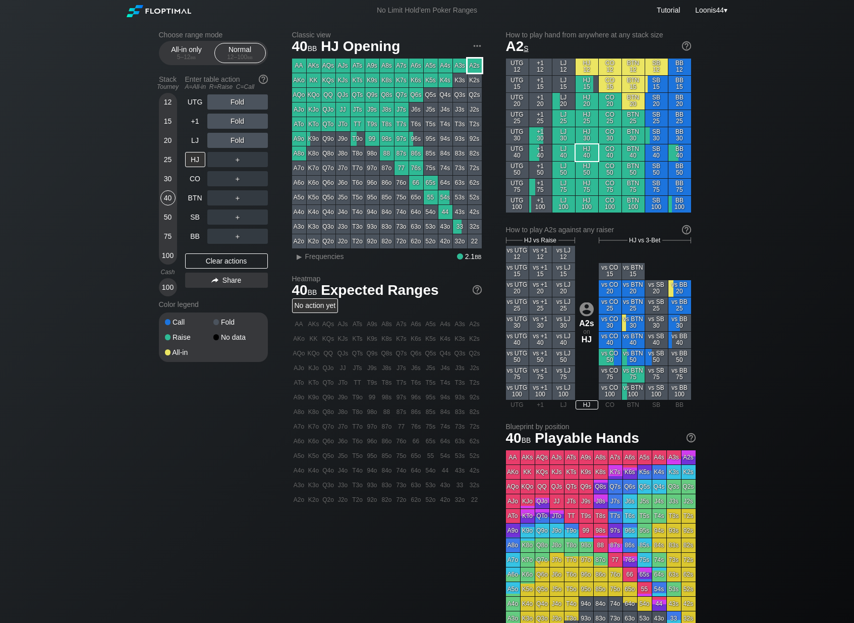
click at [473, 66] on div "A2s" at bounding box center [475, 66] width 14 height 14
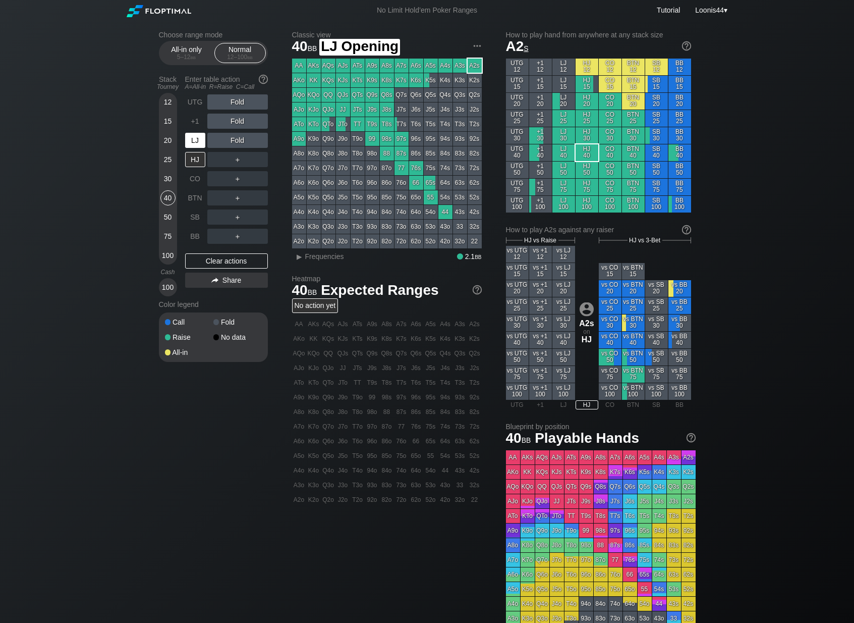
click at [198, 142] on div "LJ" at bounding box center [195, 140] width 20 height 15
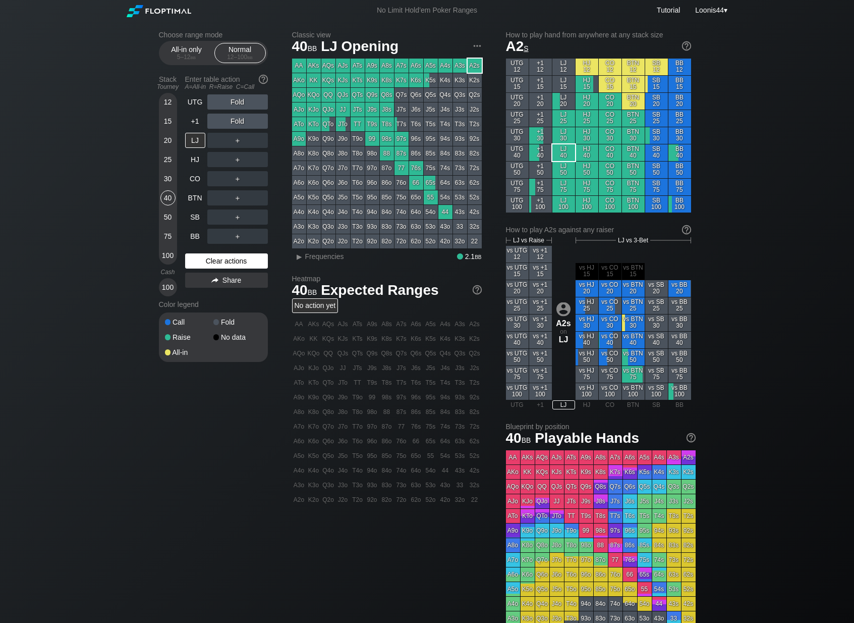
click at [238, 260] on div "Clear actions" at bounding box center [226, 260] width 83 height 15
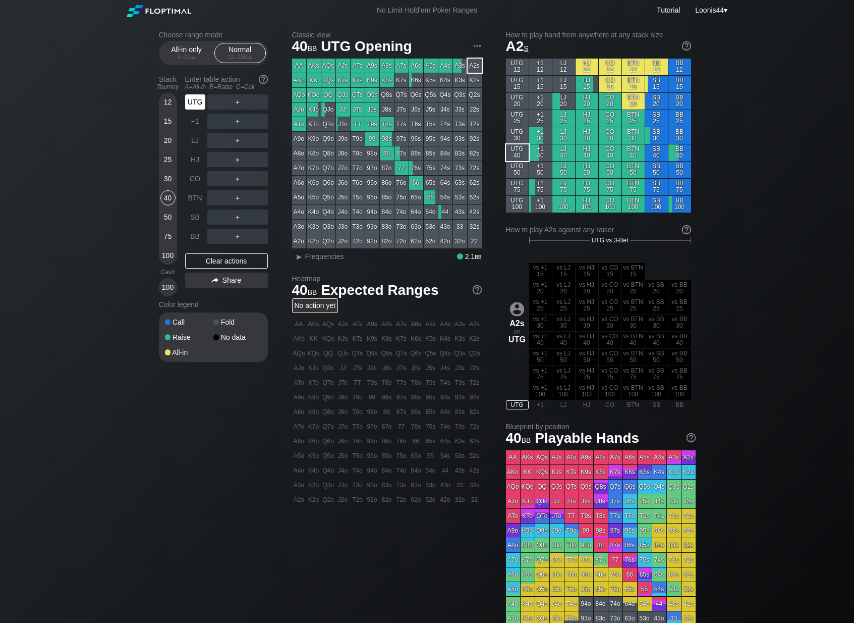
click at [193, 103] on div "UTG" at bounding box center [195, 101] width 20 height 15
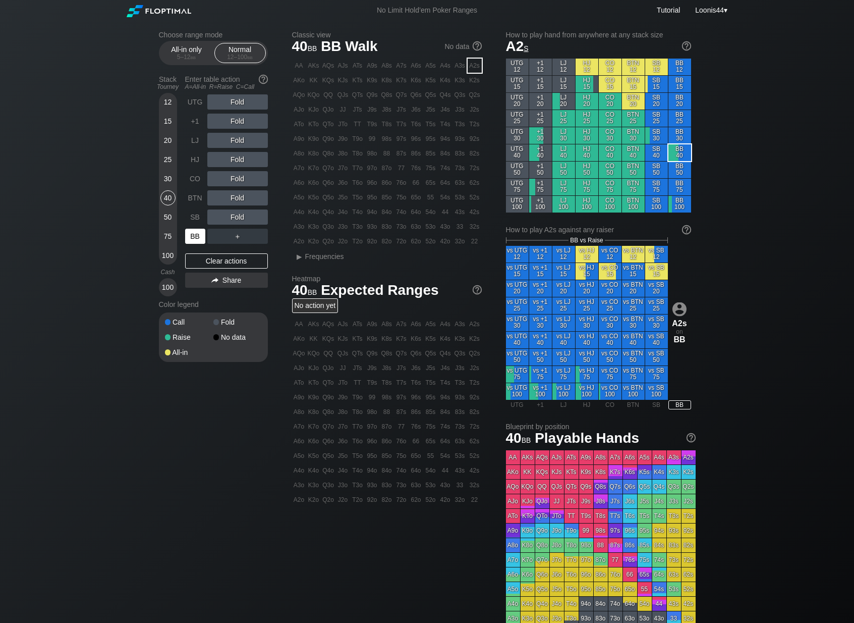
click at [204, 241] on div "BB" at bounding box center [195, 236] width 20 height 15
click at [311, 92] on div "KQo" at bounding box center [314, 95] width 14 height 14
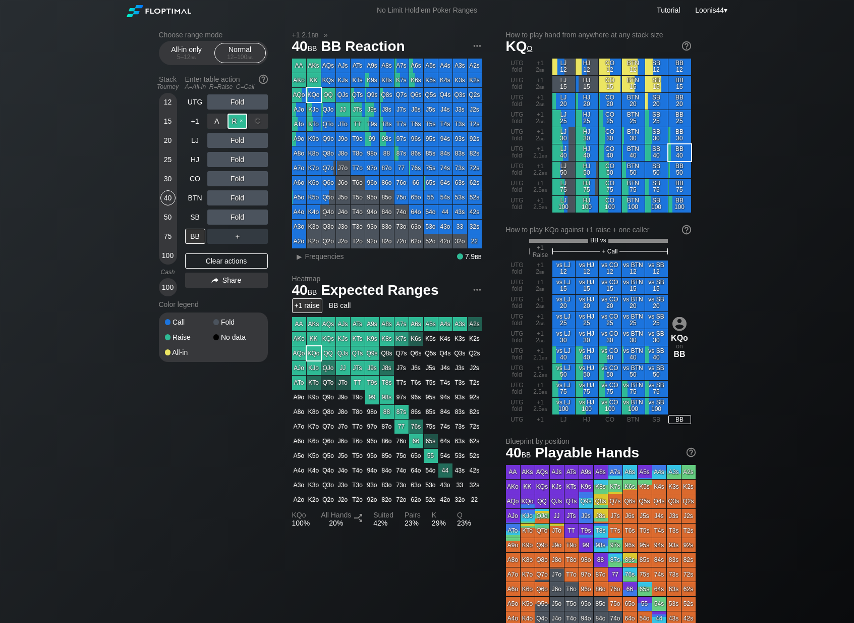
click at [240, 125] on div "R ✕" at bounding box center [238, 121] width 20 height 15
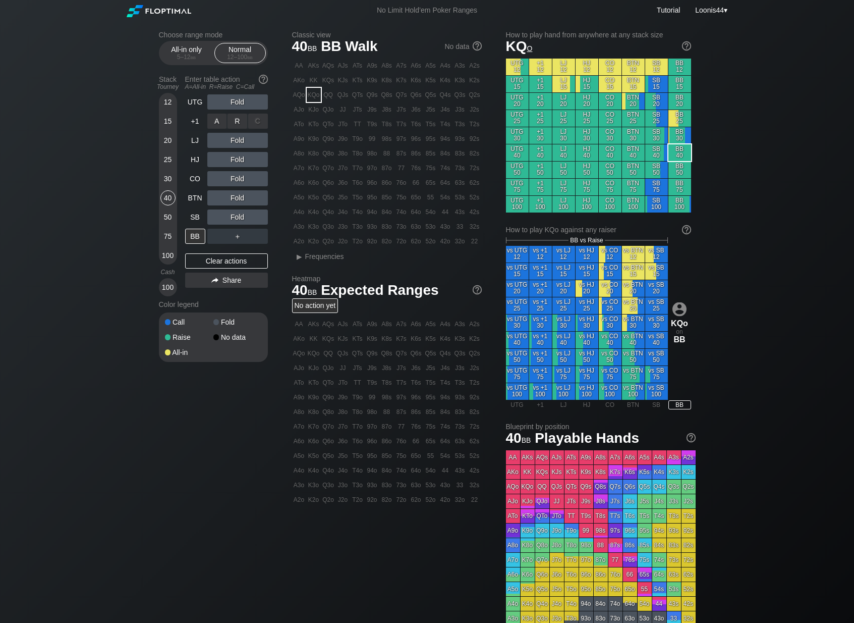
click at [237, 123] on div "R ✕" at bounding box center [238, 121] width 20 height 15
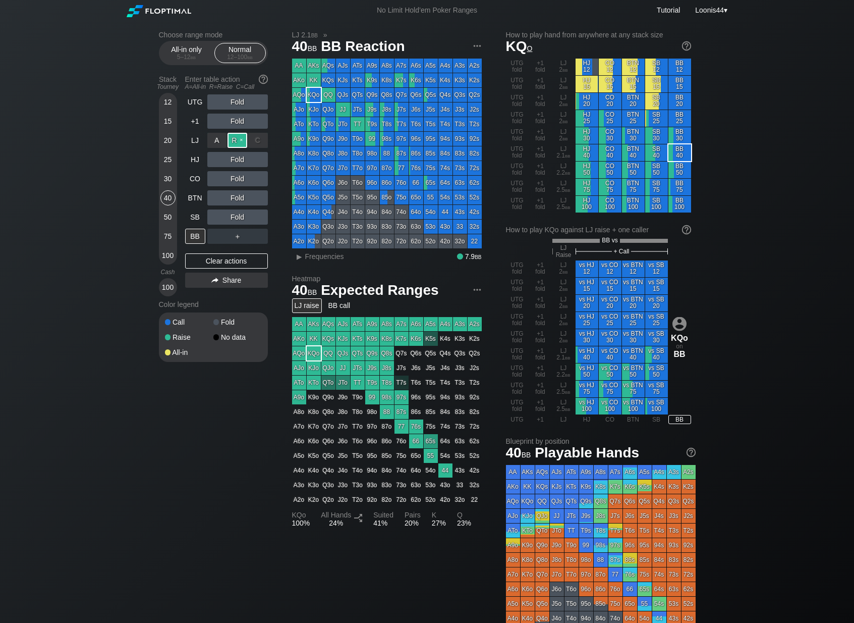
click at [237, 139] on div "R ✕" at bounding box center [238, 140] width 20 height 15
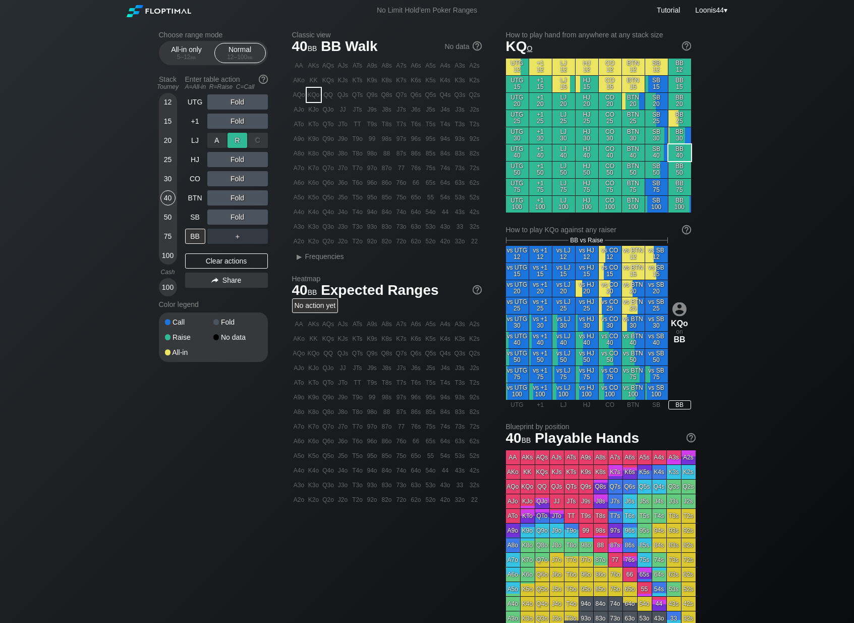
click at [237, 139] on div "R ✕" at bounding box center [238, 140] width 20 height 15
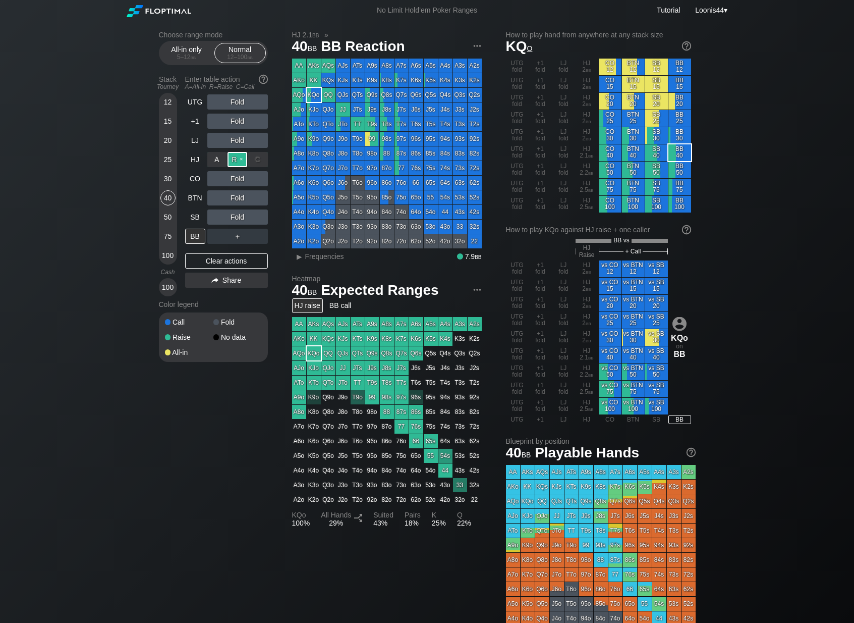
click at [237, 159] on div "R ✕" at bounding box center [238, 159] width 20 height 15
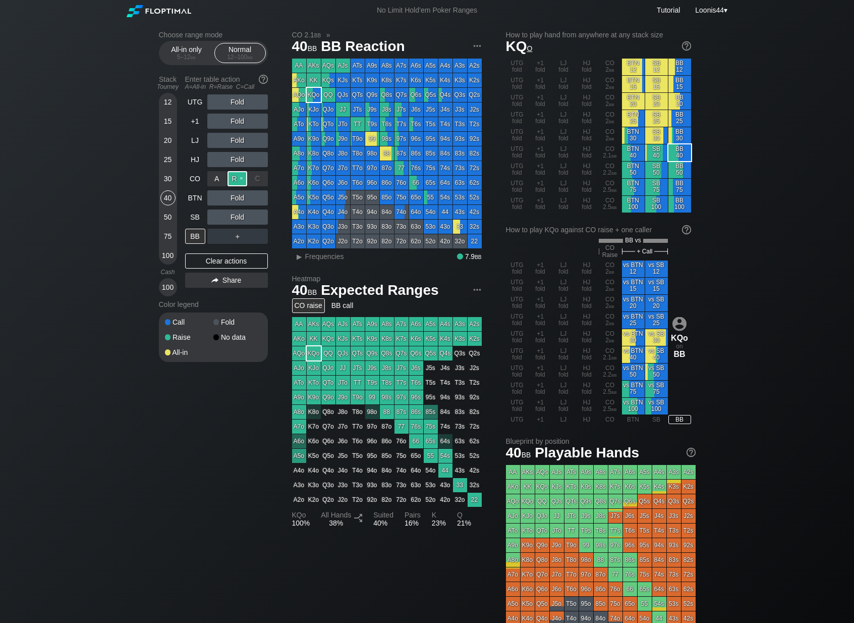
click at [235, 179] on div "R ✕" at bounding box center [238, 178] width 20 height 15
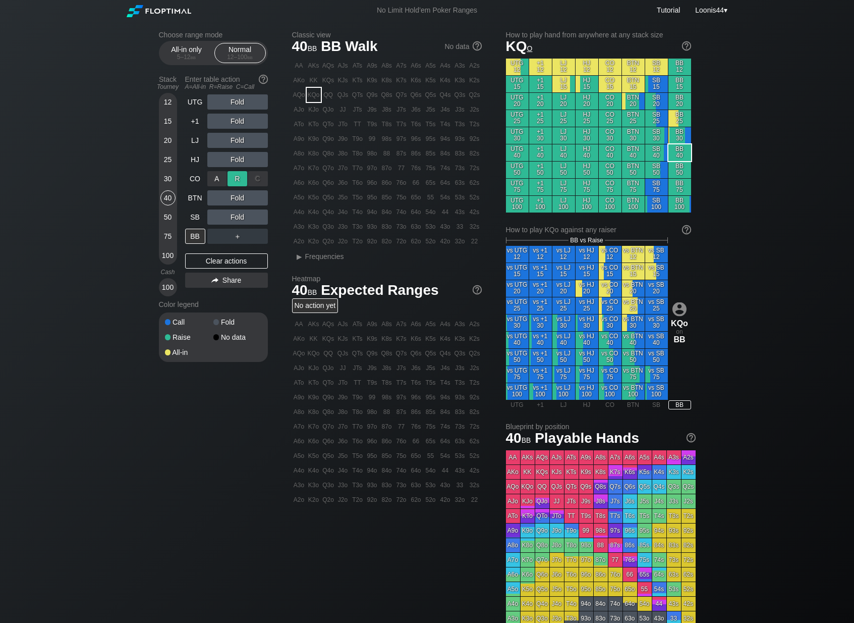
click at [235, 179] on div "R ✕" at bounding box center [238, 178] width 20 height 15
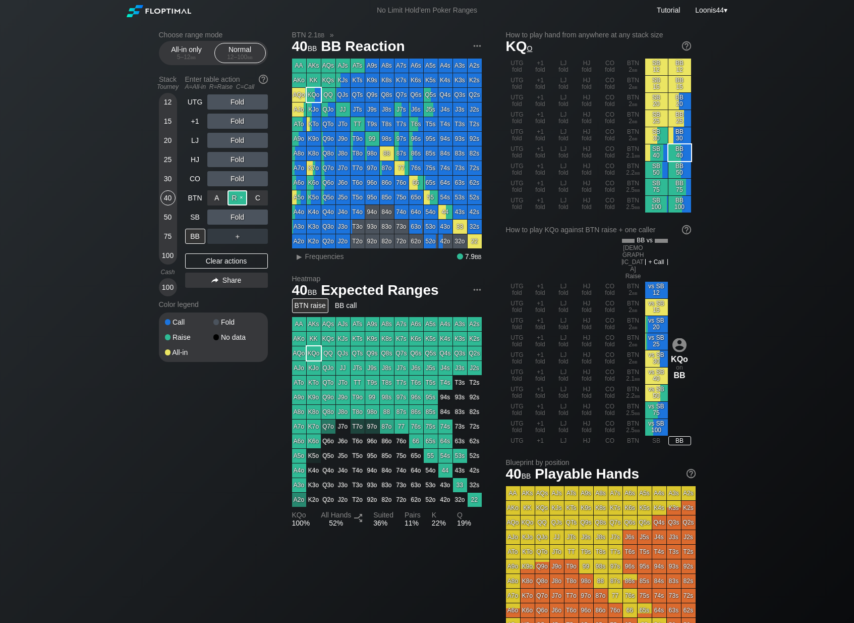
click at [237, 196] on div "R ✕" at bounding box center [238, 197] width 20 height 15
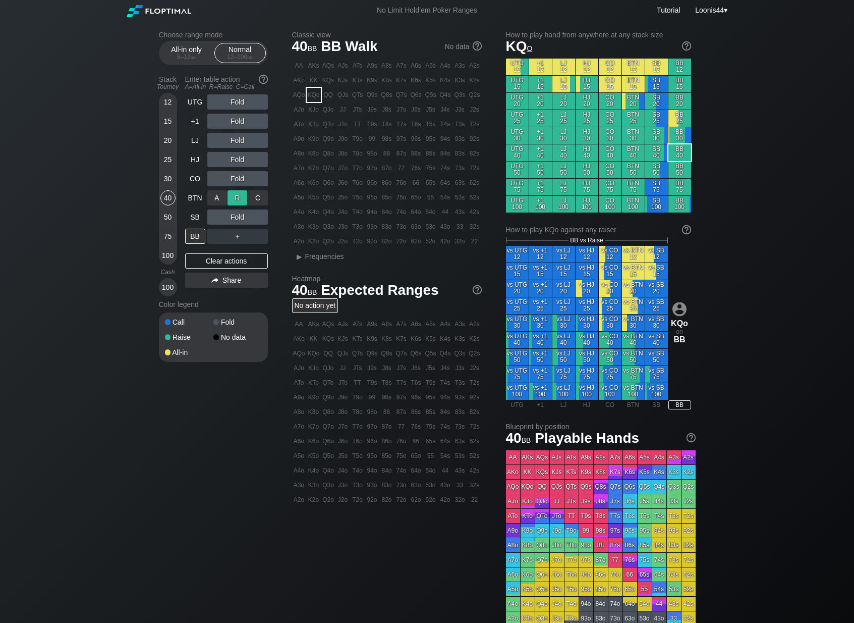
click at [237, 196] on div "R ✕" at bounding box center [238, 197] width 20 height 15
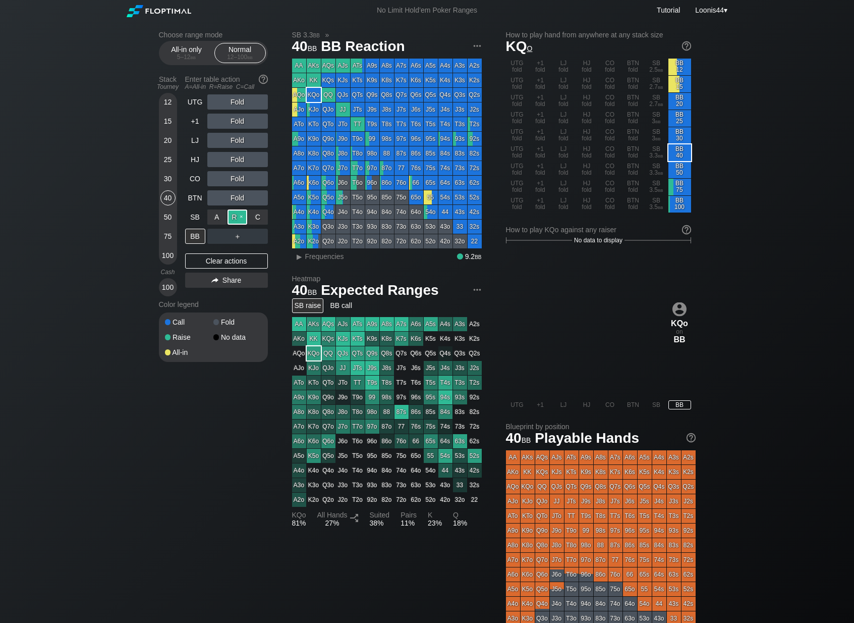
click at [239, 214] on div "R ✕" at bounding box center [238, 216] width 20 height 15
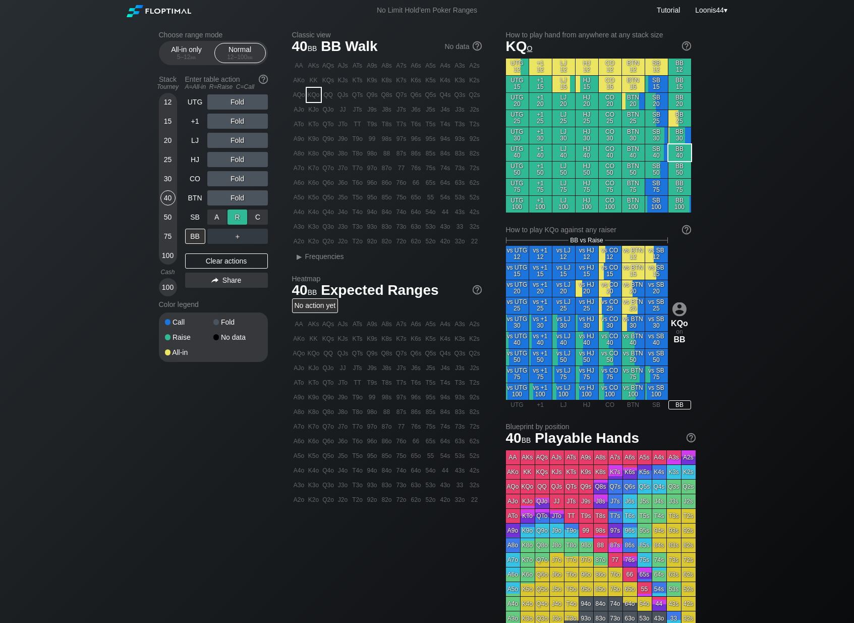
click at [239, 214] on div "R ✕" at bounding box center [238, 216] width 20 height 15
click at [236, 159] on div "R ✕" at bounding box center [238, 159] width 20 height 15
click at [237, 195] on div "R ✕" at bounding box center [238, 197] width 20 height 15
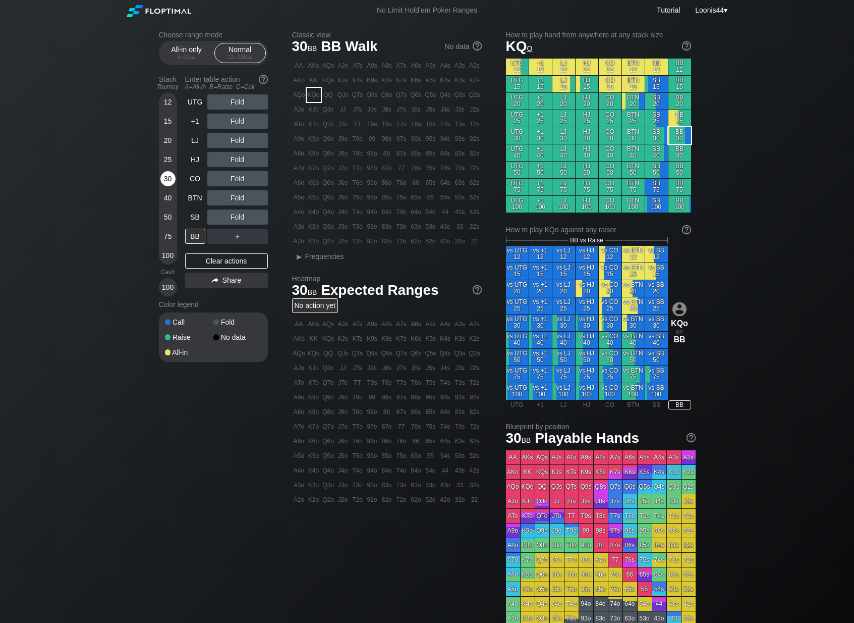
click at [169, 178] on div "30" at bounding box center [167, 178] width 15 height 15
click at [210, 259] on div "Clear actions" at bounding box center [226, 260] width 83 height 15
click at [236, 258] on div "Clear actions" at bounding box center [226, 260] width 83 height 15
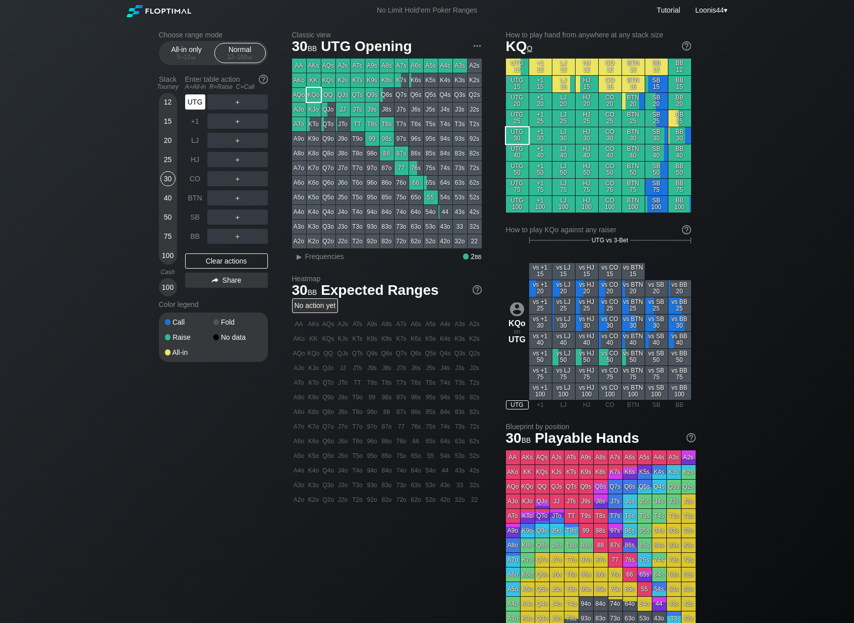
click at [200, 104] on div "UTG" at bounding box center [195, 101] width 20 height 15
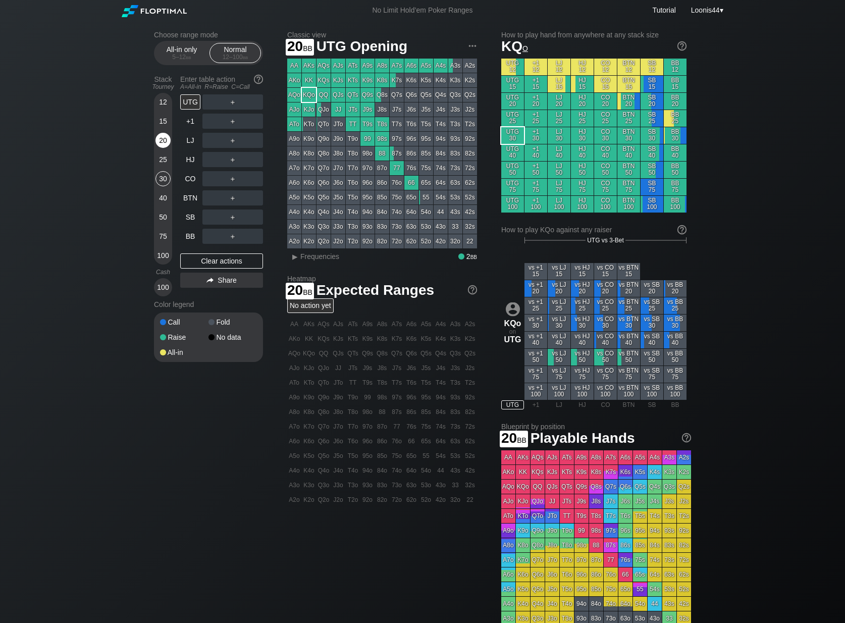
click at [161, 139] on div "20" at bounding box center [162, 140] width 15 height 15
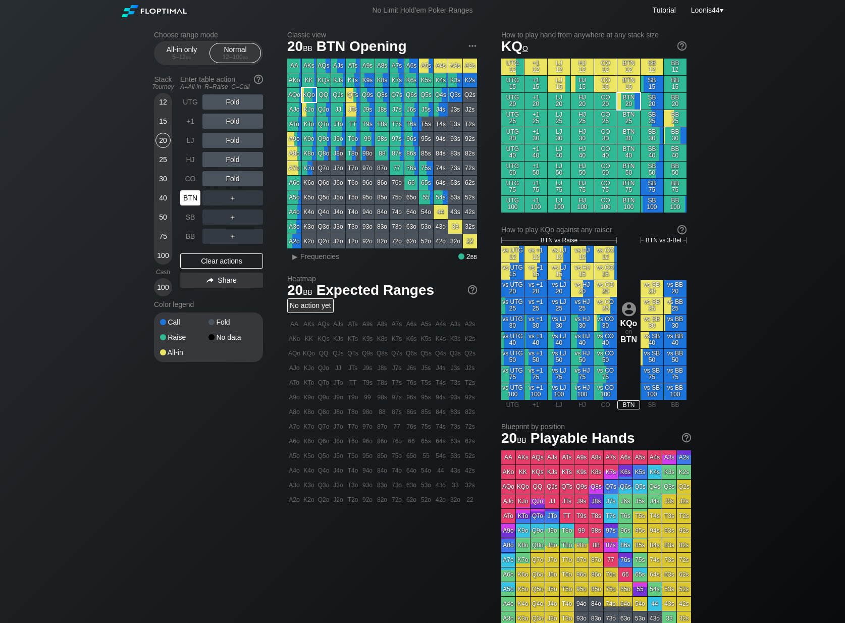
click at [194, 201] on div "BTN" at bounding box center [190, 197] width 20 height 15
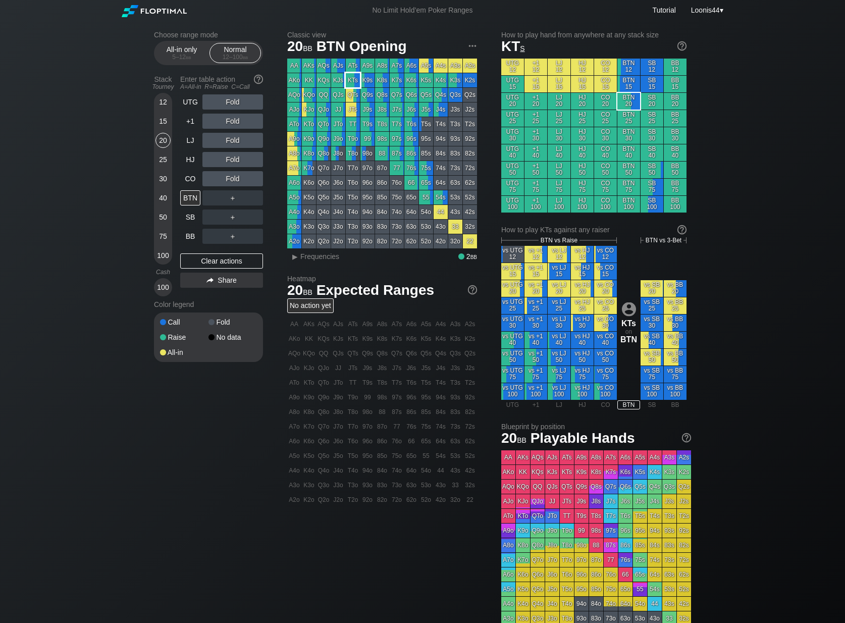
click at [354, 81] on div "KTs" at bounding box center [353, 80] width 14 height 14
click at [232, 158] on div "R ✕" at bounding box center [233, 159] width 20 height 15
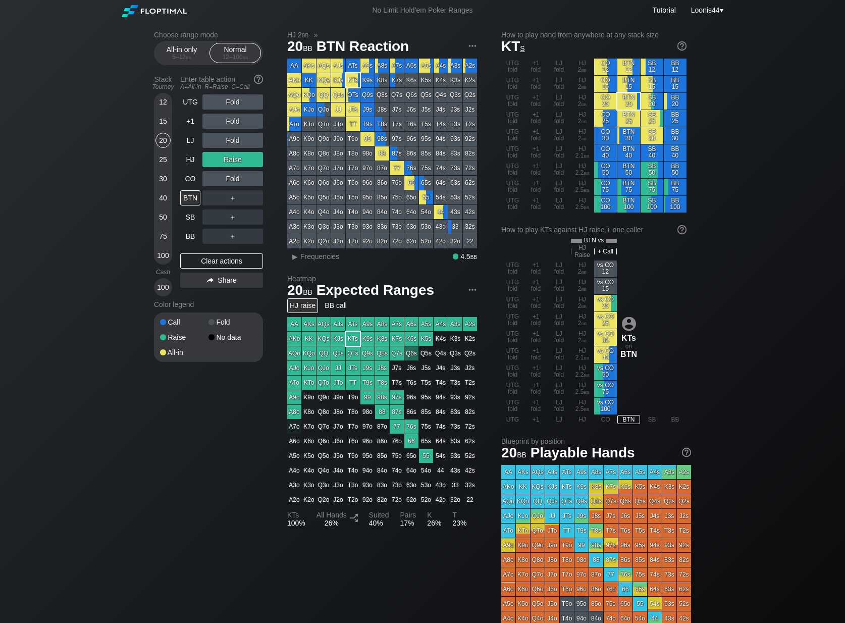
drag, startPoint x: 275, startPoint y: 187, endPoint x: 245, endPoint y: 190, distance: 29.9
click at [274, 187] on div "Choose range mode All-in only 5 – 12 bb Normal 12 – 100 bb Stack Tourney Enter …" at bounding box center [216, 203] width 125 height 344
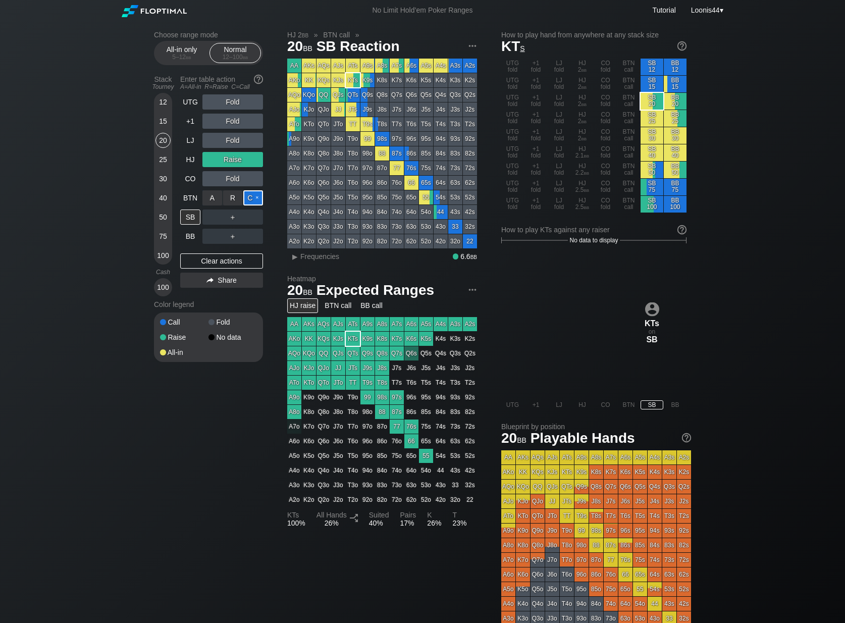
click at [254, 199] on div "C ✕" at bounding box center [253, 197] width 20 height 15
click at [207, 256] on div "Clear actions" at bounding box center [221, 260] width 83 height 15
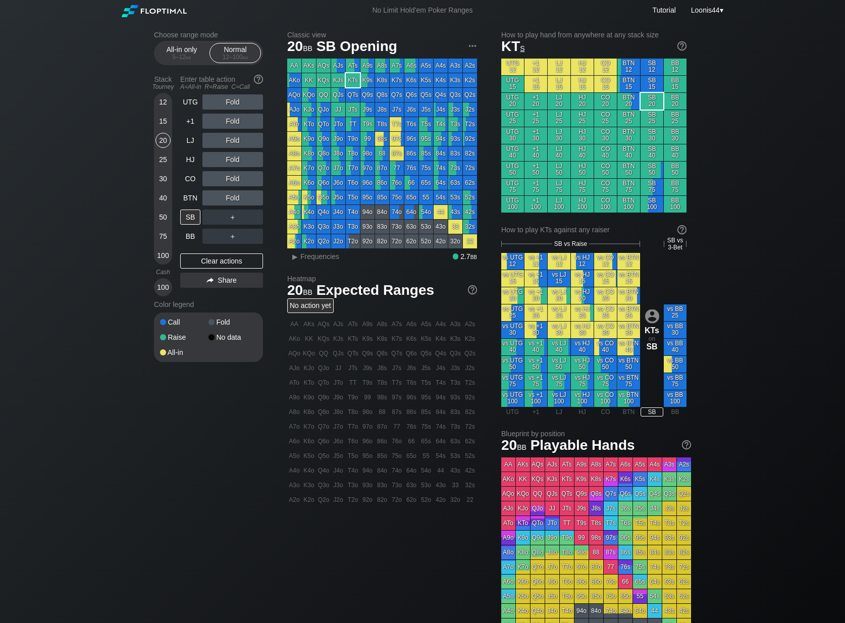
click at [163, 179] on div "30" at bounding box center [162, 178] width 15 height 15
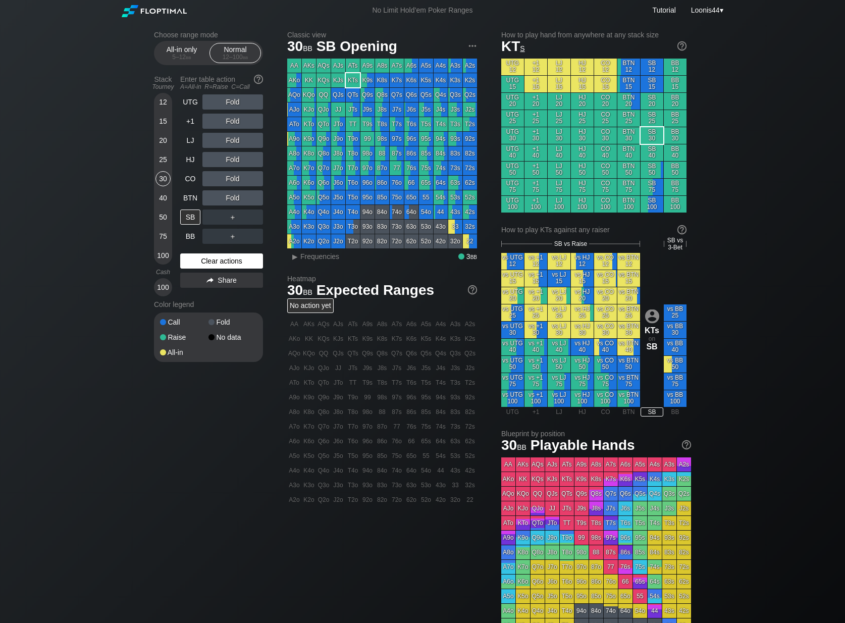
click at [223, 261] on div "Clear actions" at bounding box center [221, 260] width 83 height 15
click at [210, 262] on div "Clear actions" at bounding box center [221, 260] width 83 height 15
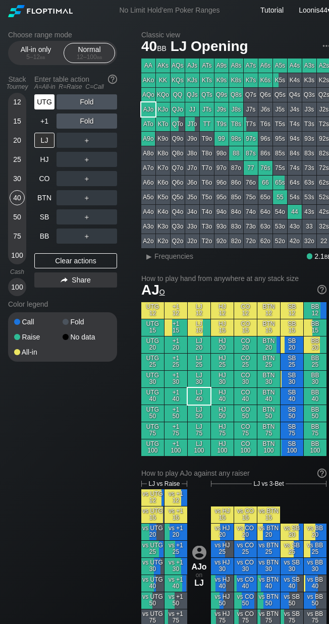
click at [36, 101] on div "UTG" at bounding box center [44, 101] width 20 height 15
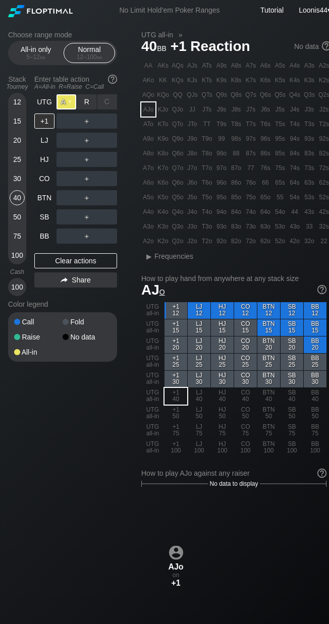
click at [67, 106] on div "A ✕" at bounding box center [67, 101] width 20 height 15
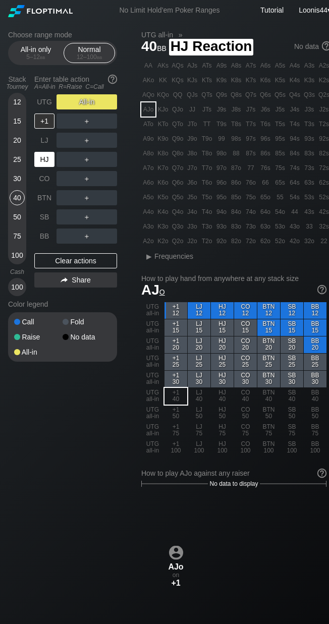
click at [50, 165] on div "HJ" at bounding box center [44, 159] width 20 height 15
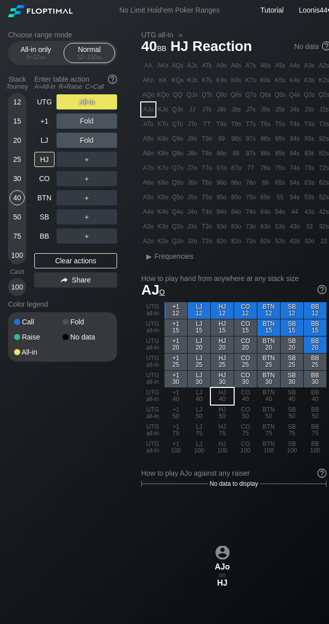
click at [131, 183] on div "Choose range mode All-in only 5 – 12 bb Normal 12 – 100 bb Stack Tourney Enter …" at bounding box center [70, 203] width 125 height 344
click at [53, 159] on div "HJ" at bounding box center [44, 159] width 20 height 15
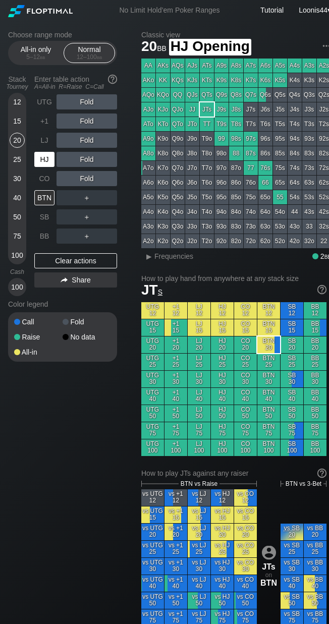
click at [47, 156] on div "HJ" at bounding box center [44, 159] width 20 height 15
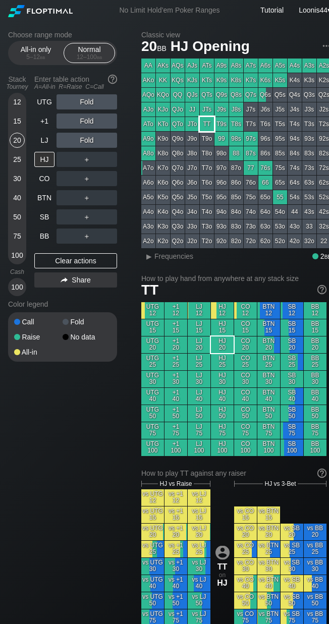
click at [210, 128] on div "TT" at bounding box center [207, 124] width 14 height 14
click at [71, 104] on div "A ✕" at bounding box center [67, 101] width 20 height 15
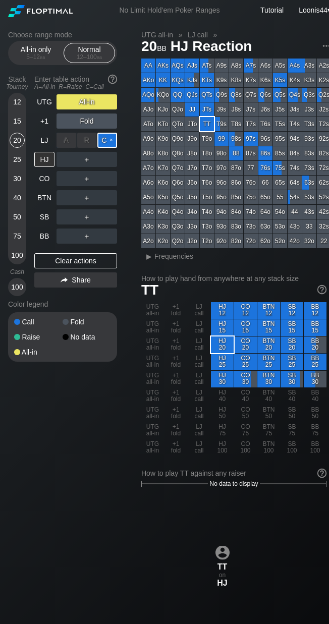
click at [109, 142] on div "C ✕" at bounding box center [107, 140] width 20 height 15
